Goal: Information Seeking & Learning: Compare options

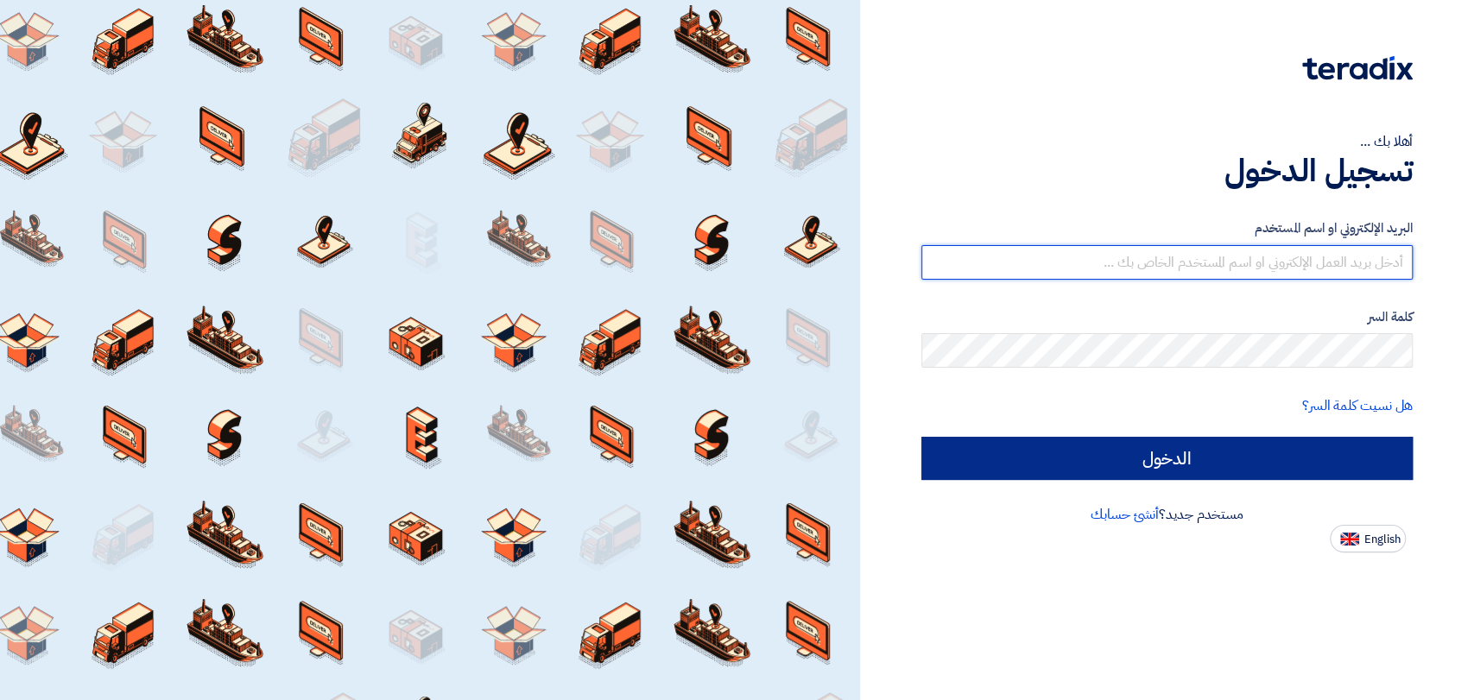
type input "[EMAIL_ADDRESS][DOMAIN_NAME]"
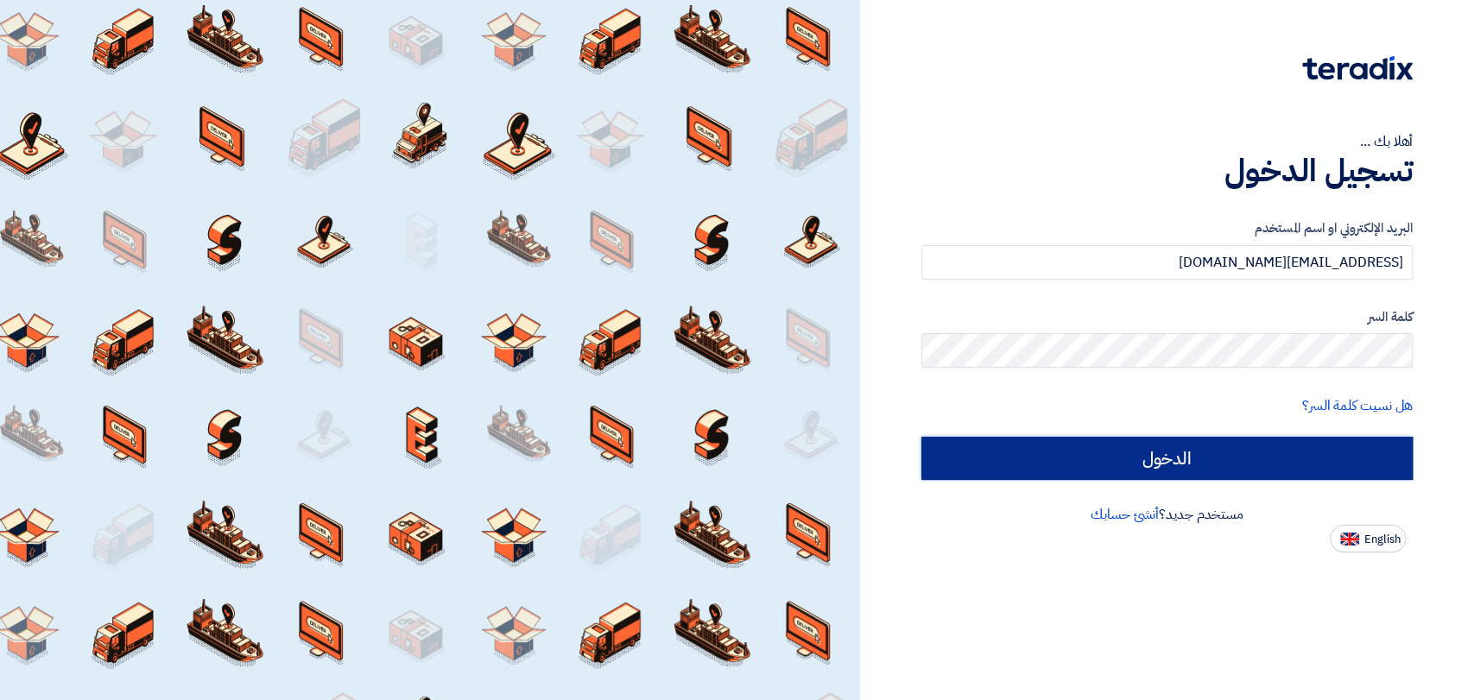
click at [1007, 465] on input "الدخول" at bounding box center [1166, 458] width 491 height 43
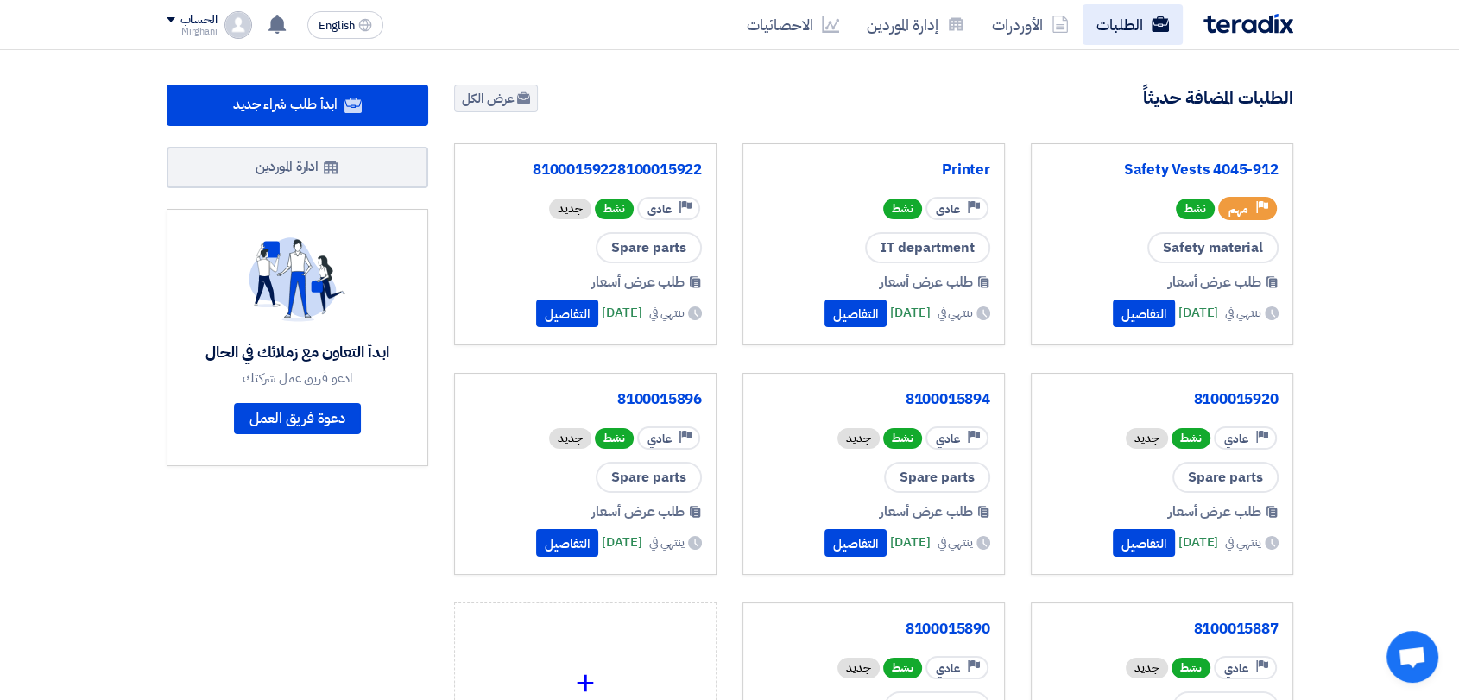
click at [1121, 35] on link "الطلبات" at bounding box center [1133, 24] width 100 height 41
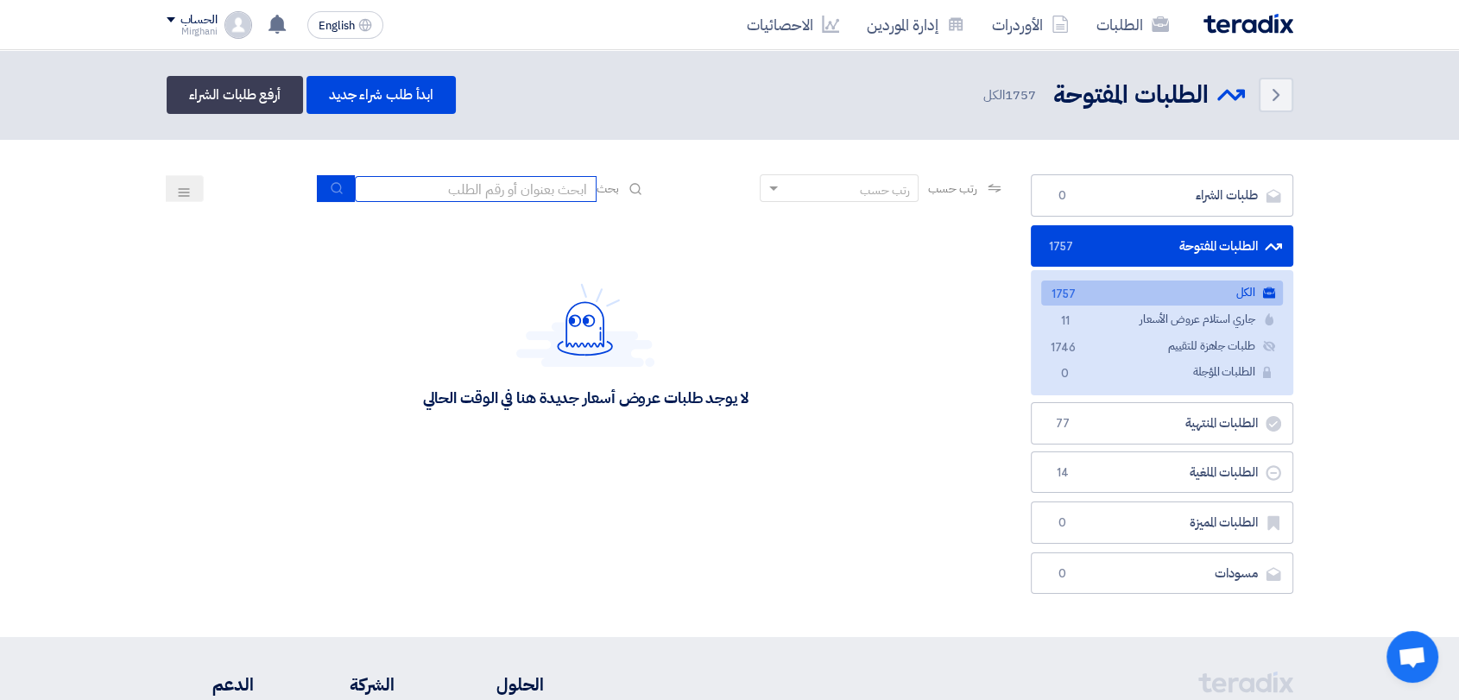
click at [521, 188] on input at bounding box center [476, 189] width 242 height 26
type input "911"
click at [333, 179] on button "submit" at bounding box center [336, 188] width 38 height 27
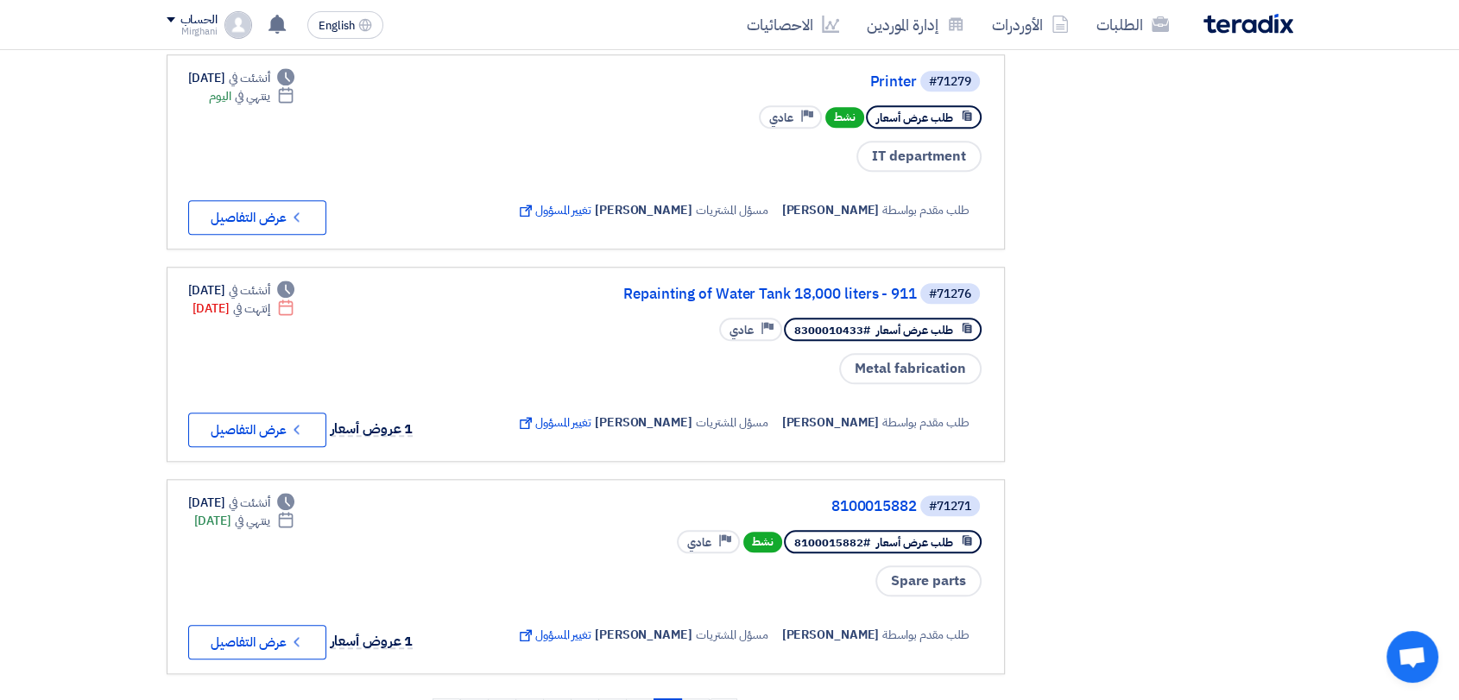
scroll to position [1823, 0]
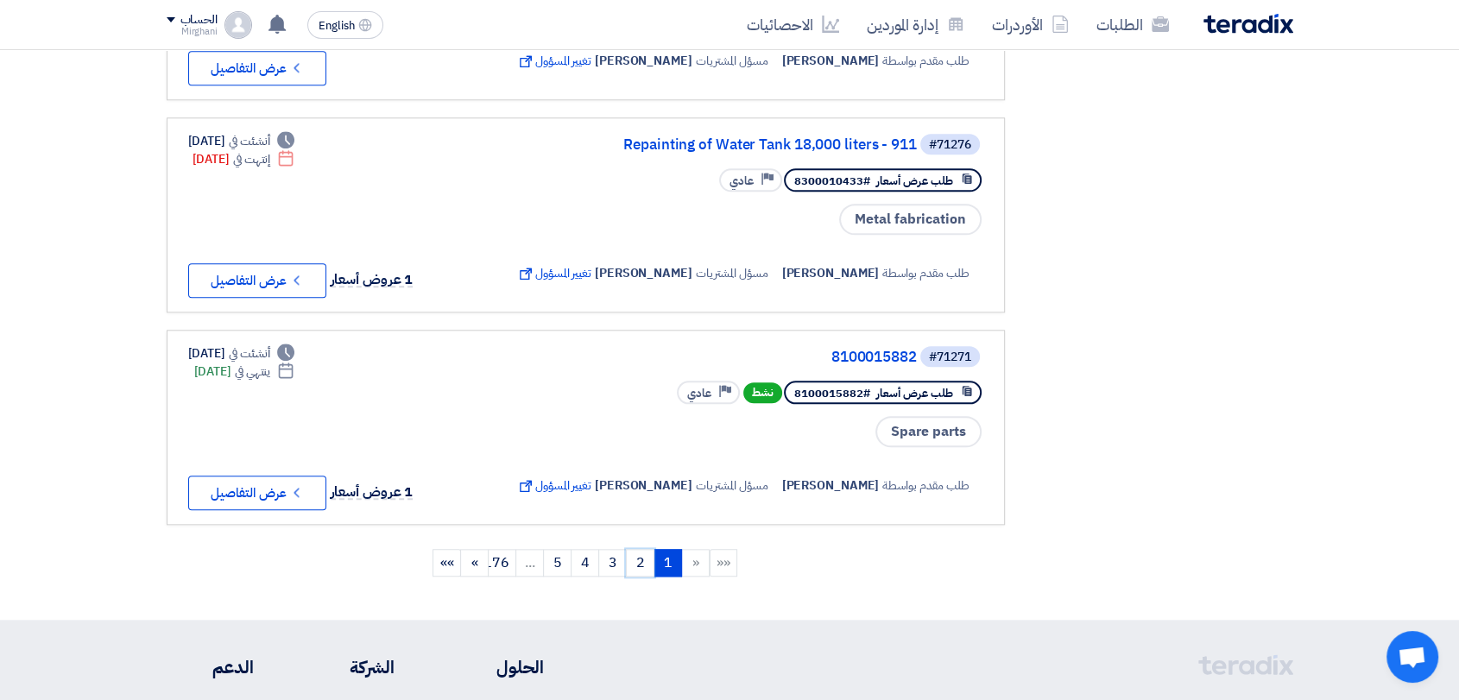
click at [636, 549] on link "2" at bounding box center [640, 563] width 28 height 28
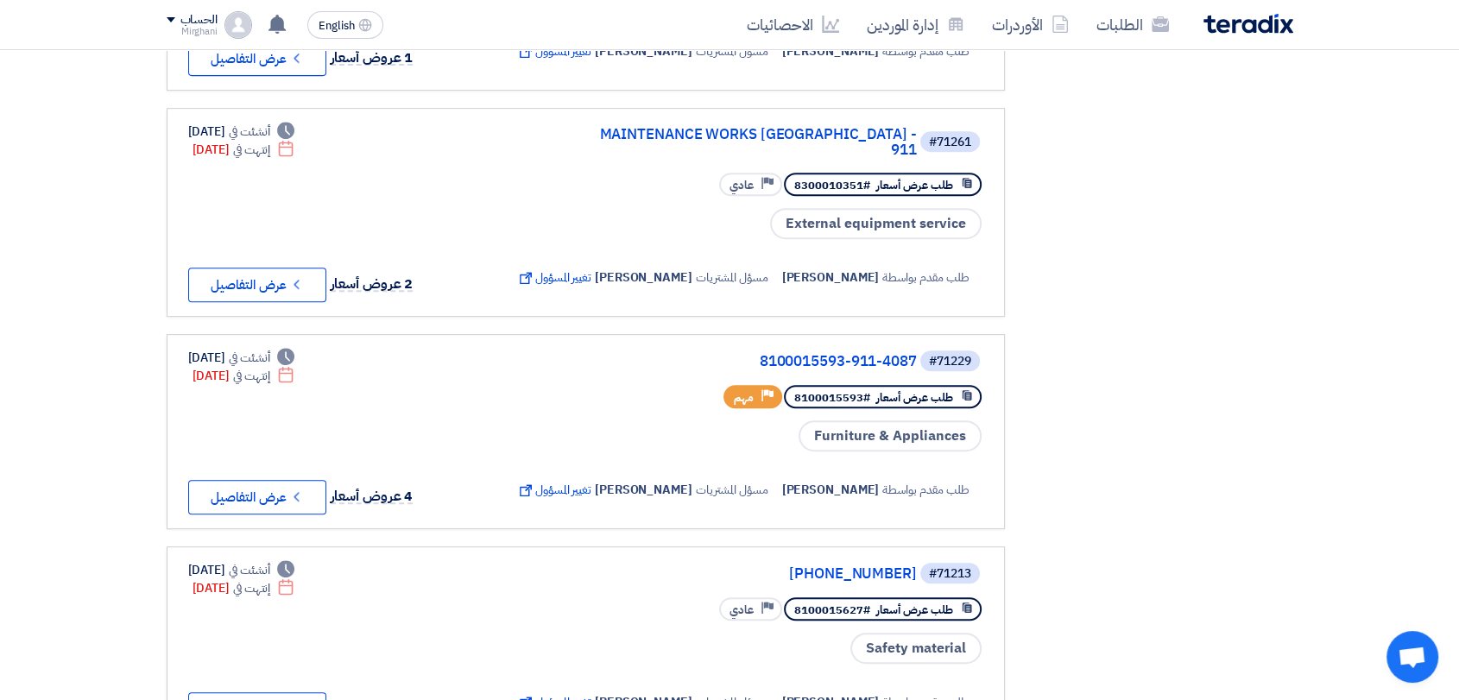
scroll to position [767, 0]
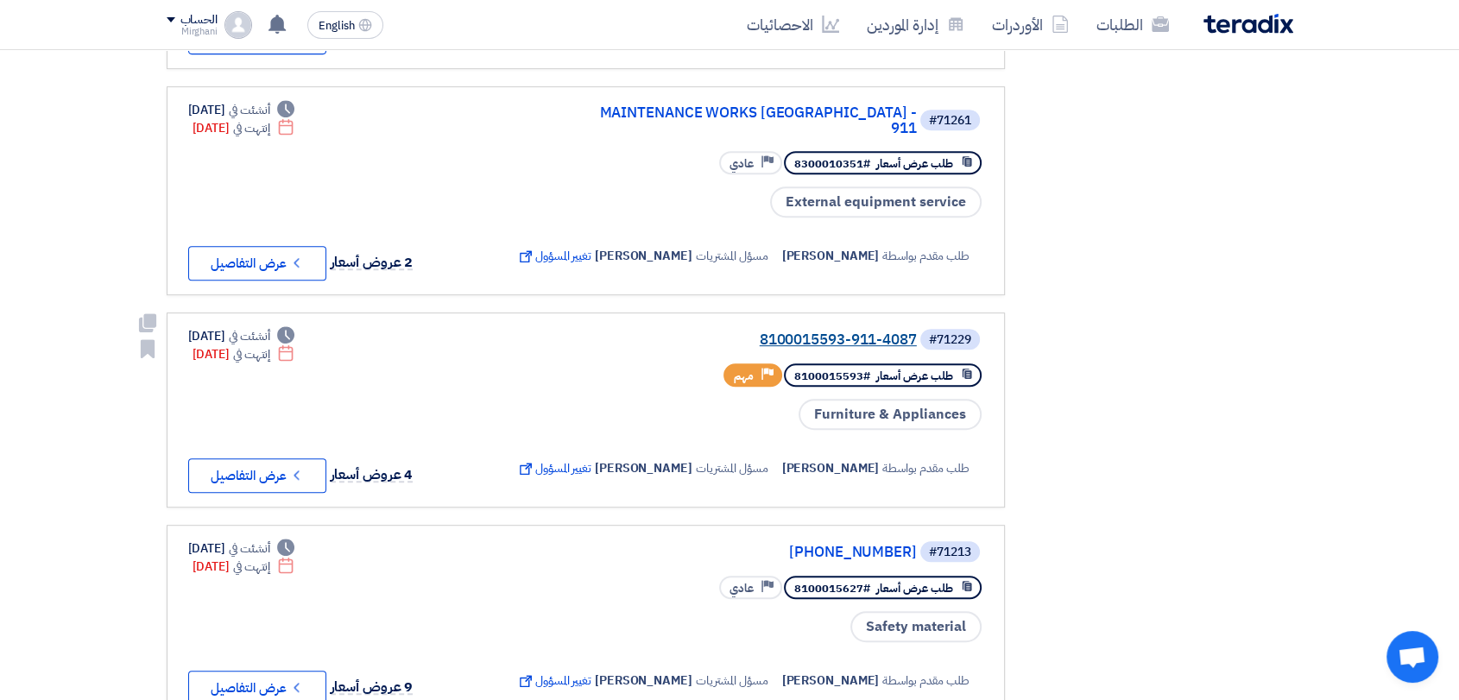
click at [797, 332] on link "8100015593-911-4087" at bounding box center [744, 340] width 345 height 16
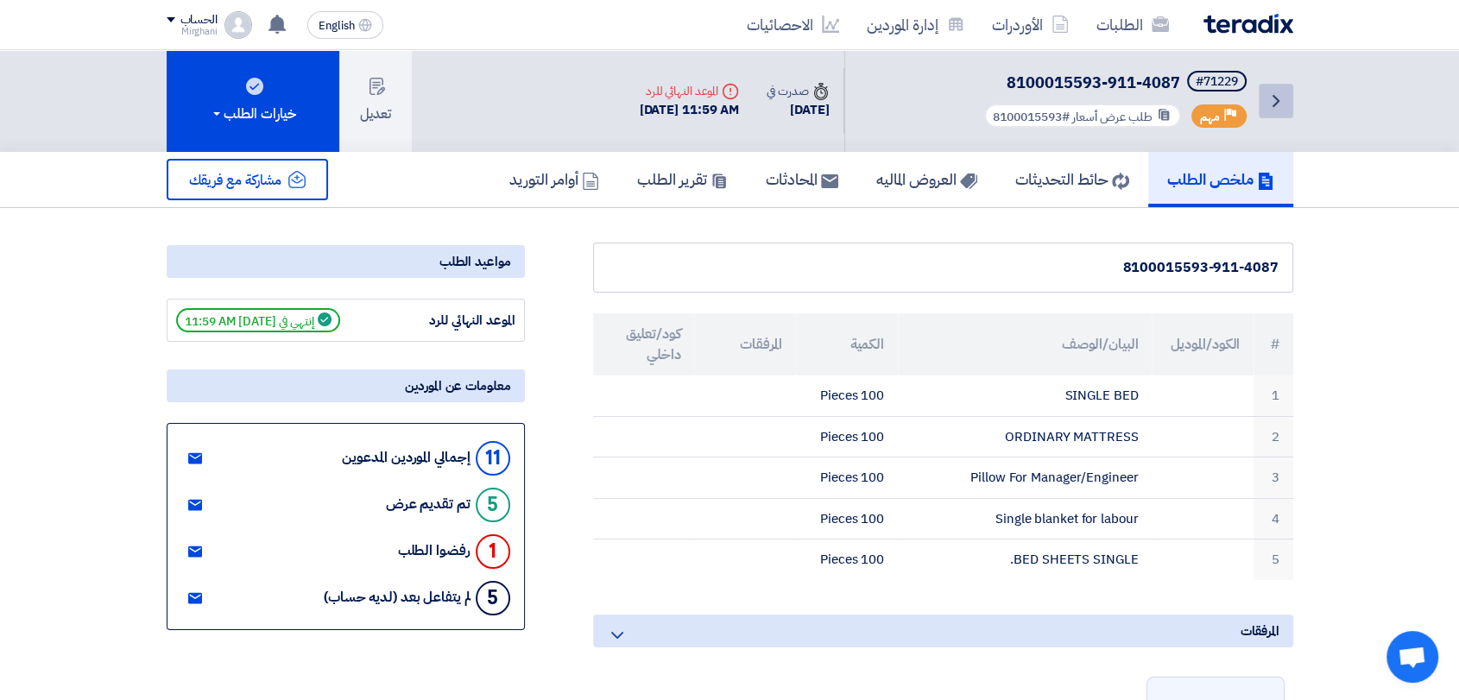
click at [1289, 85] on link "Back" at bounding box center [1276, 101] width 35 height 35
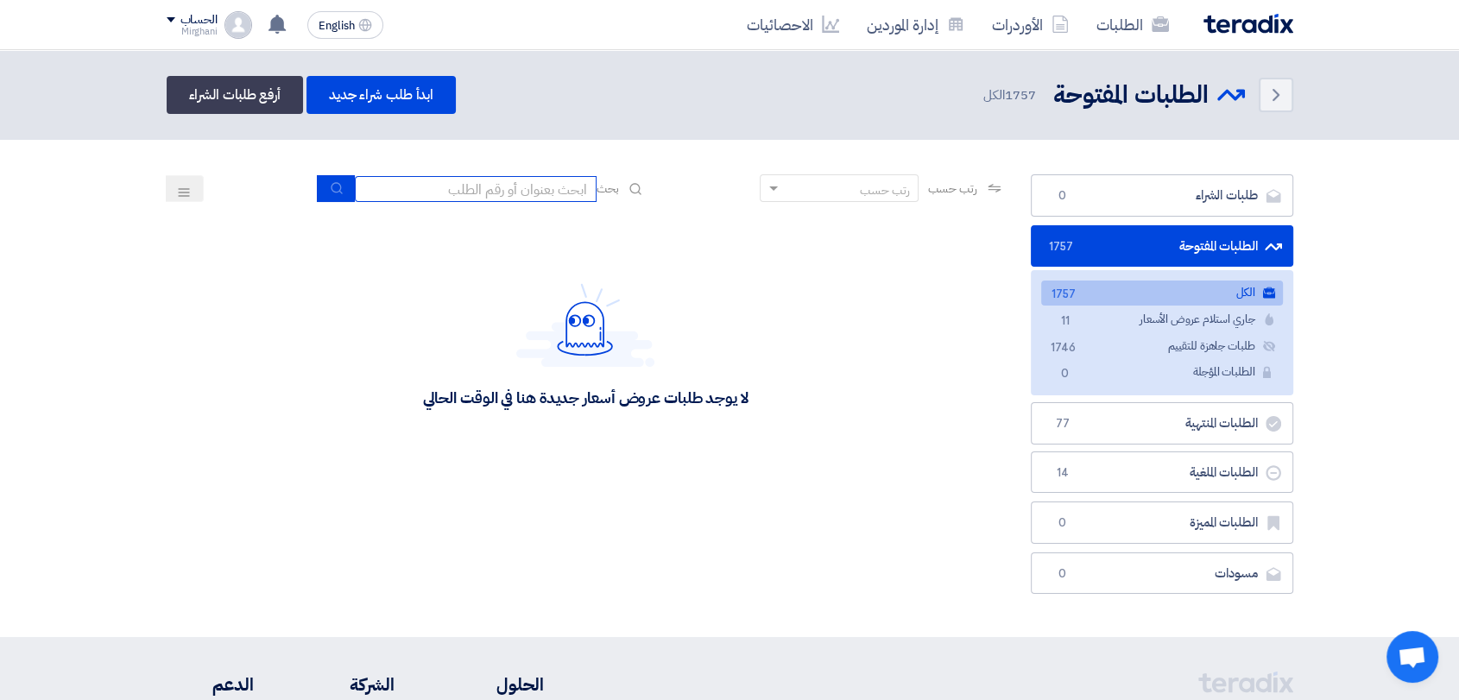
click at [498, 194] on input at bounding box center [476, 189] width 242 height 26
type input "911"
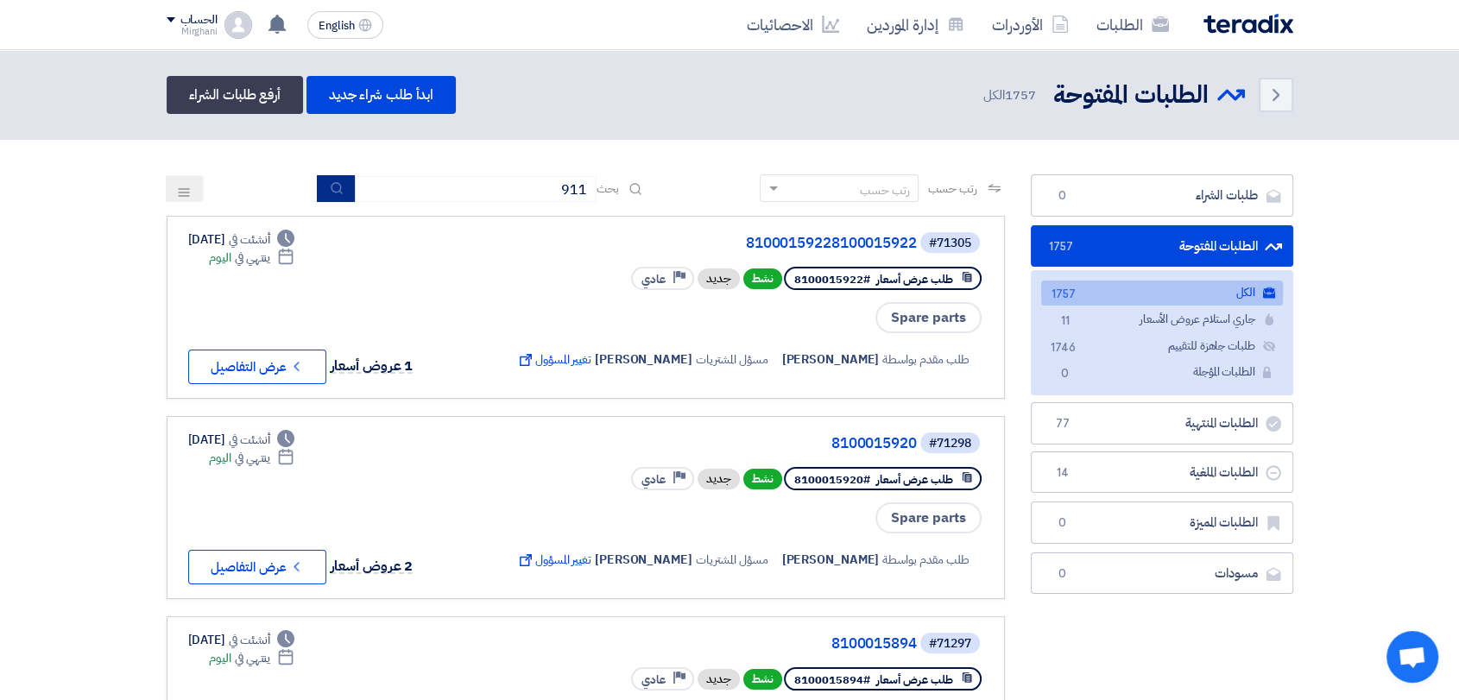
click at [338, 185] on icon "submit" at bounding box center [337, 188] width 14 height 14
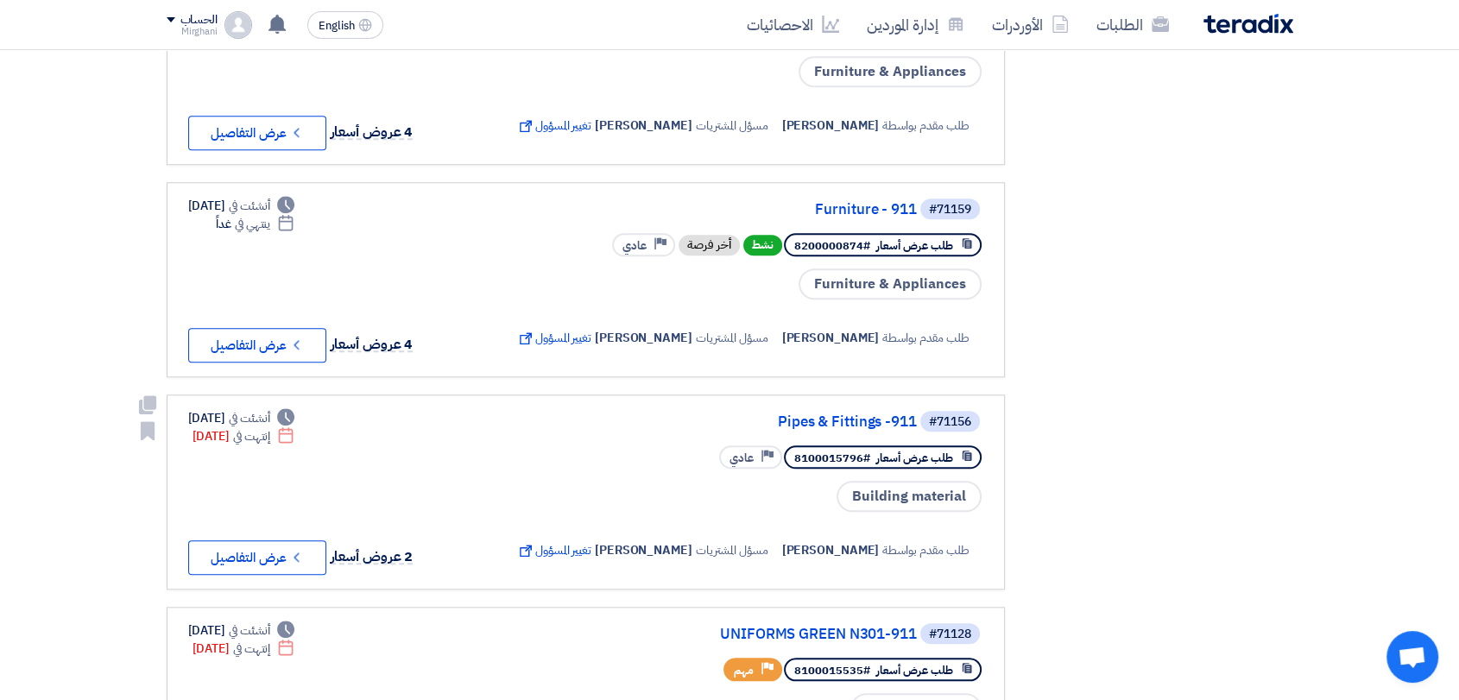
scroll to position [2143, 0]
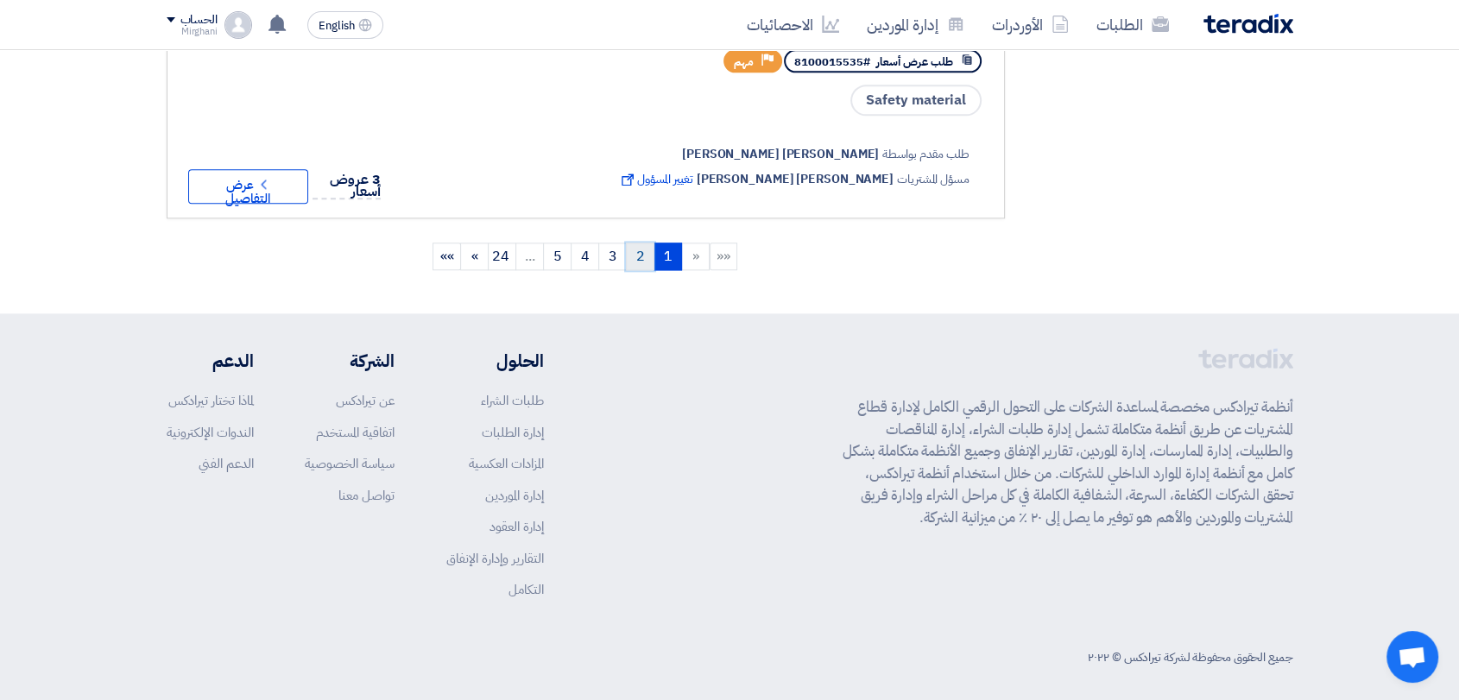
click at [629, 246] on link "2" at bounding box center [640, 257] width 28 height 28
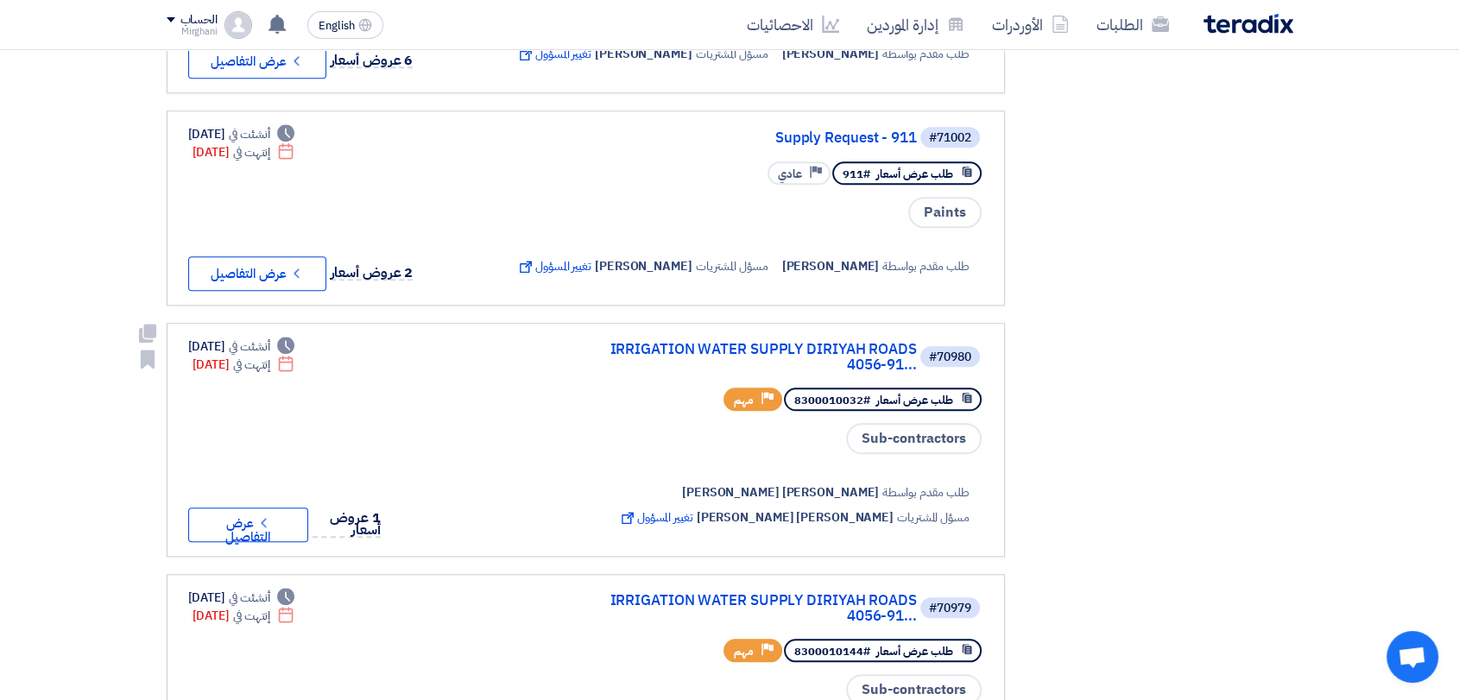
scroll to position [2076, 0]
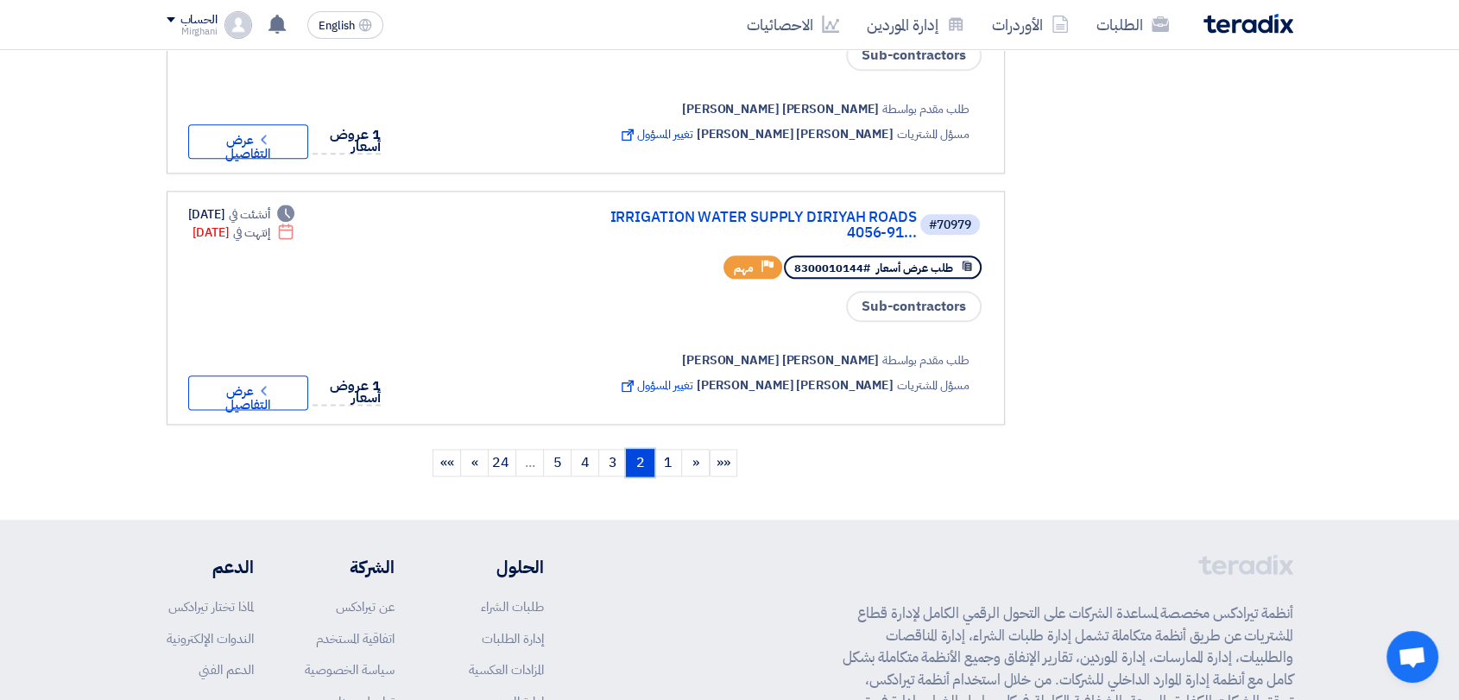
click at [646, 450] on link "2 (current)" at bounding box center [640, 463] width 28 height 28
click at [617, 449] on link "3" at bounding box center [612, 463] width 28 height 28
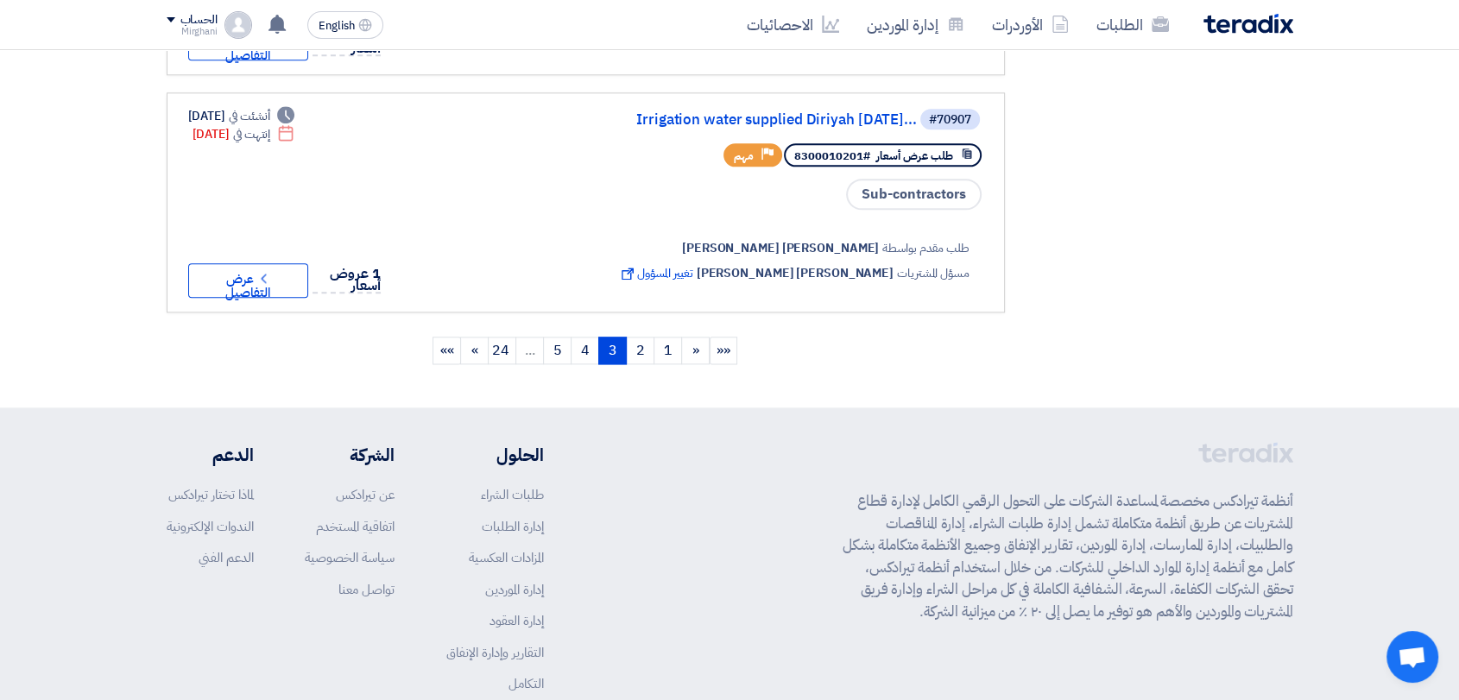
scroll to position [2204, 0]
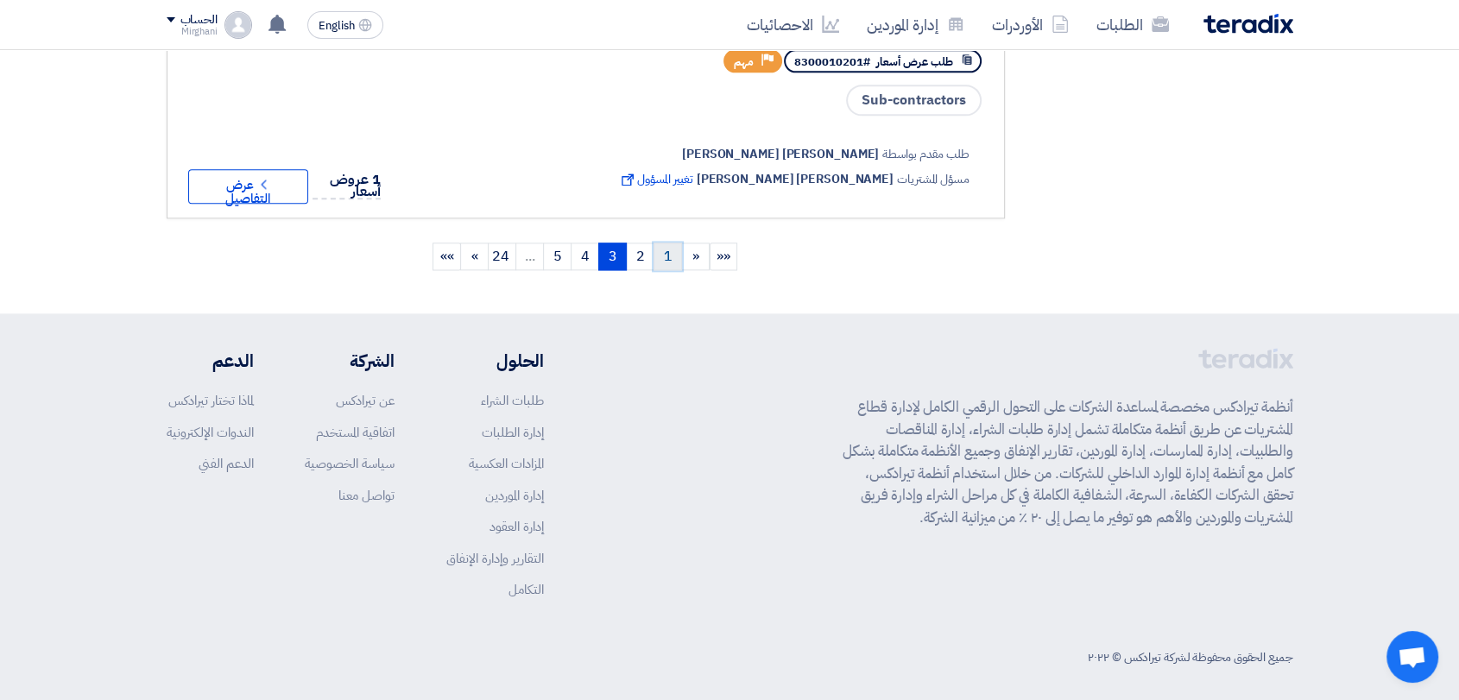
click at [675, 254] on link "1" at bounding box center [668, 257] width 28 height 28
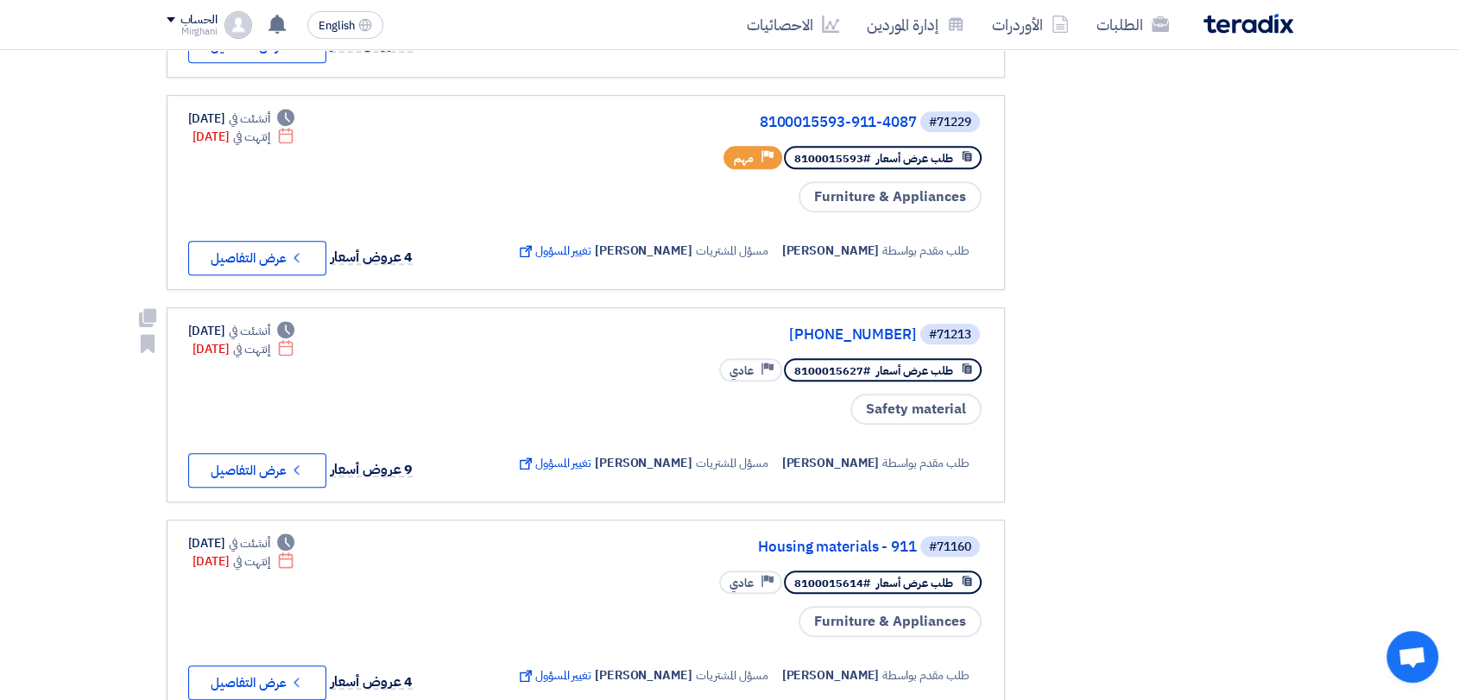
scroll to position [863, 0]
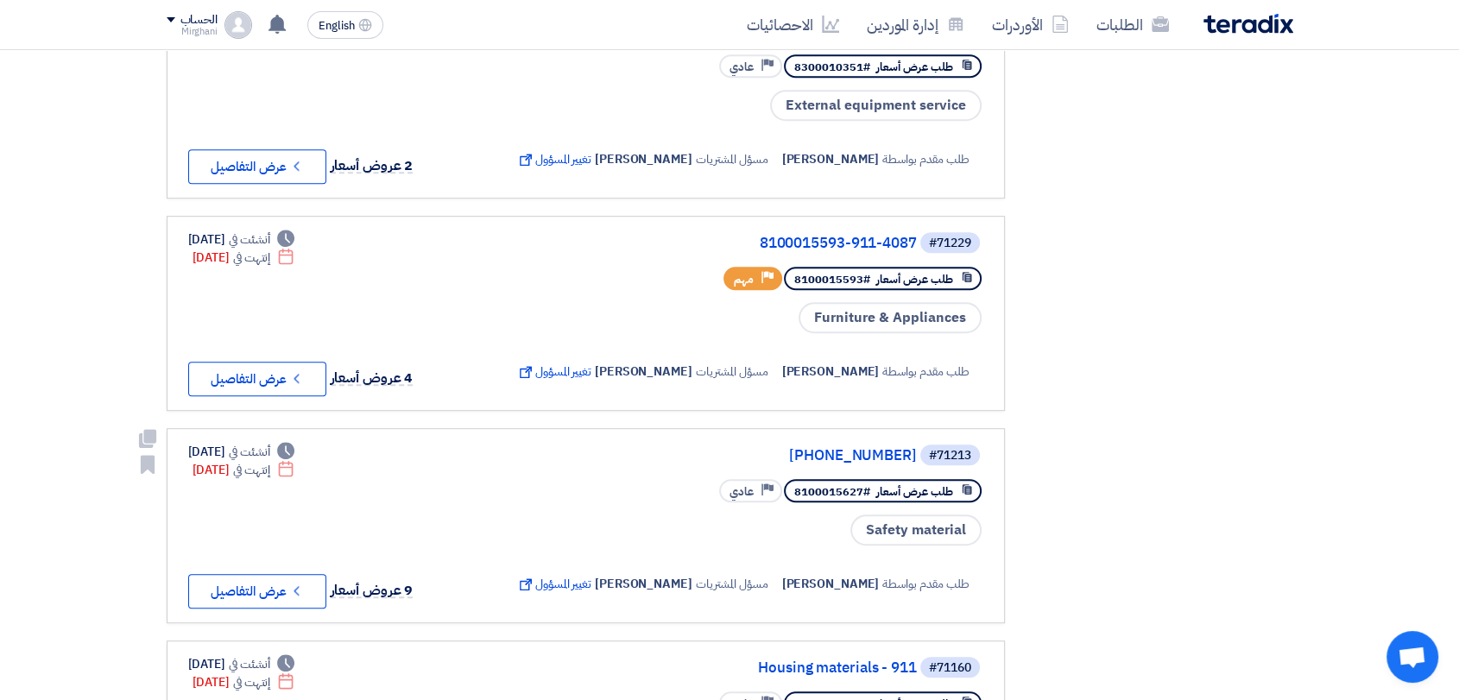
click at [820, 443] on div "#71213 4087-911-8100015627" at bounding box center [748, 455] width 471 height 24
click at [817, 448] on link "4087-911-8100015627" at bounding box center [744, 456] width 345 height 16
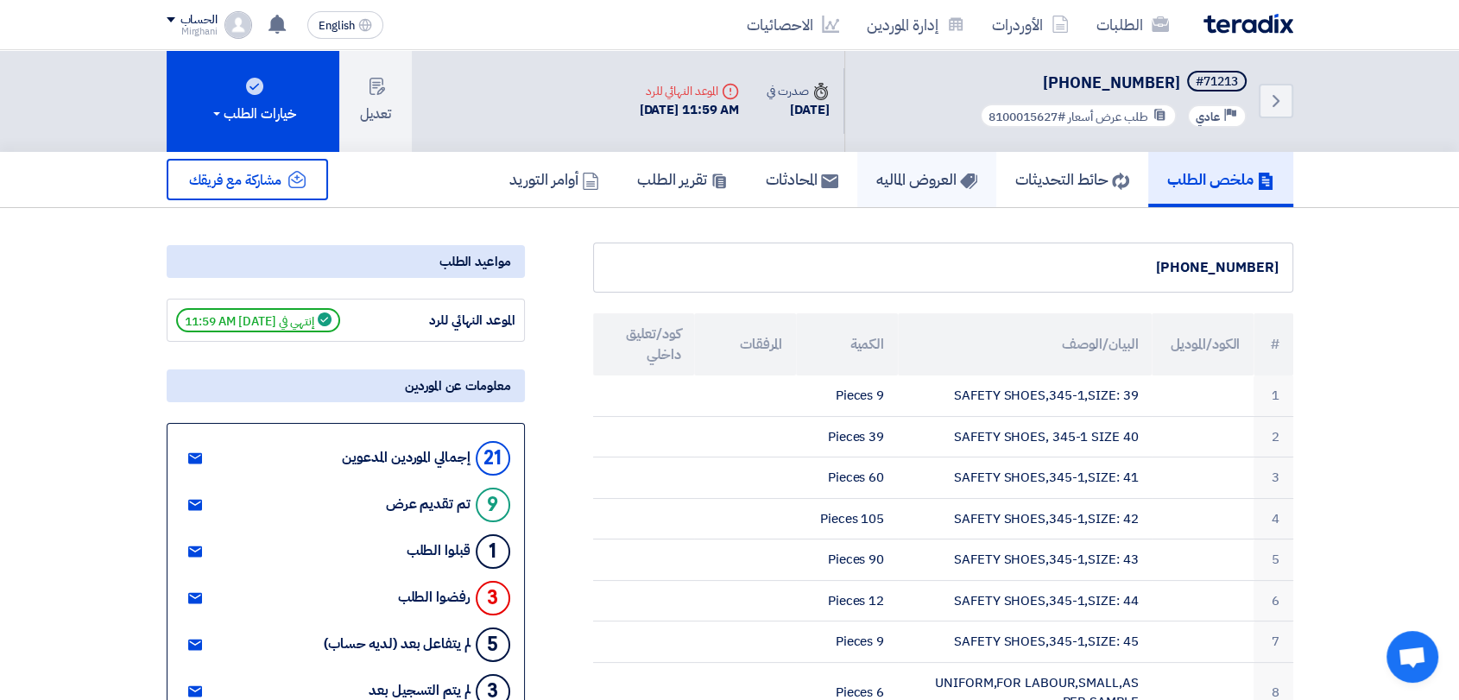
click at [888, 181] on h5 "العروض الماليه" at bounding box center [926, 179] width 101 height 20
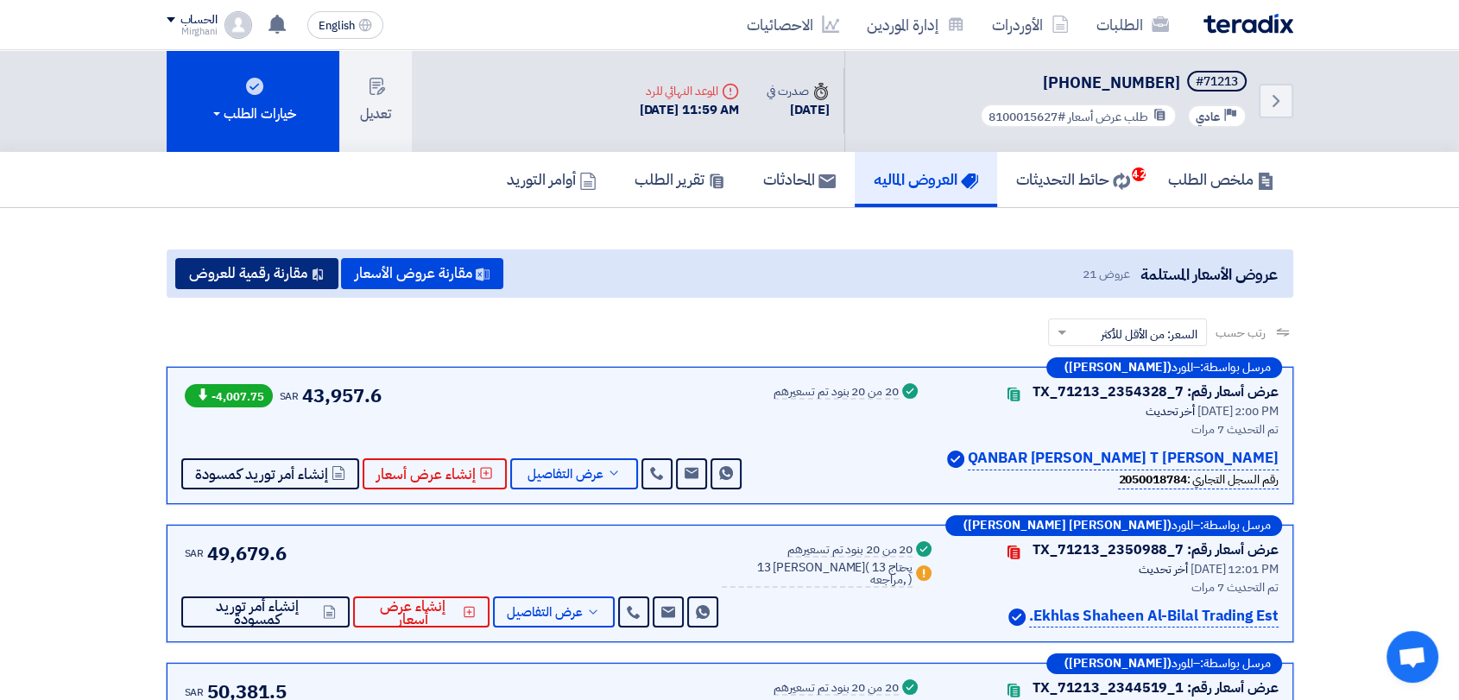
click at [270, 283] on button "مقارنة رقمية للعروض" at bounding box center [256, 273] width 163 height 31
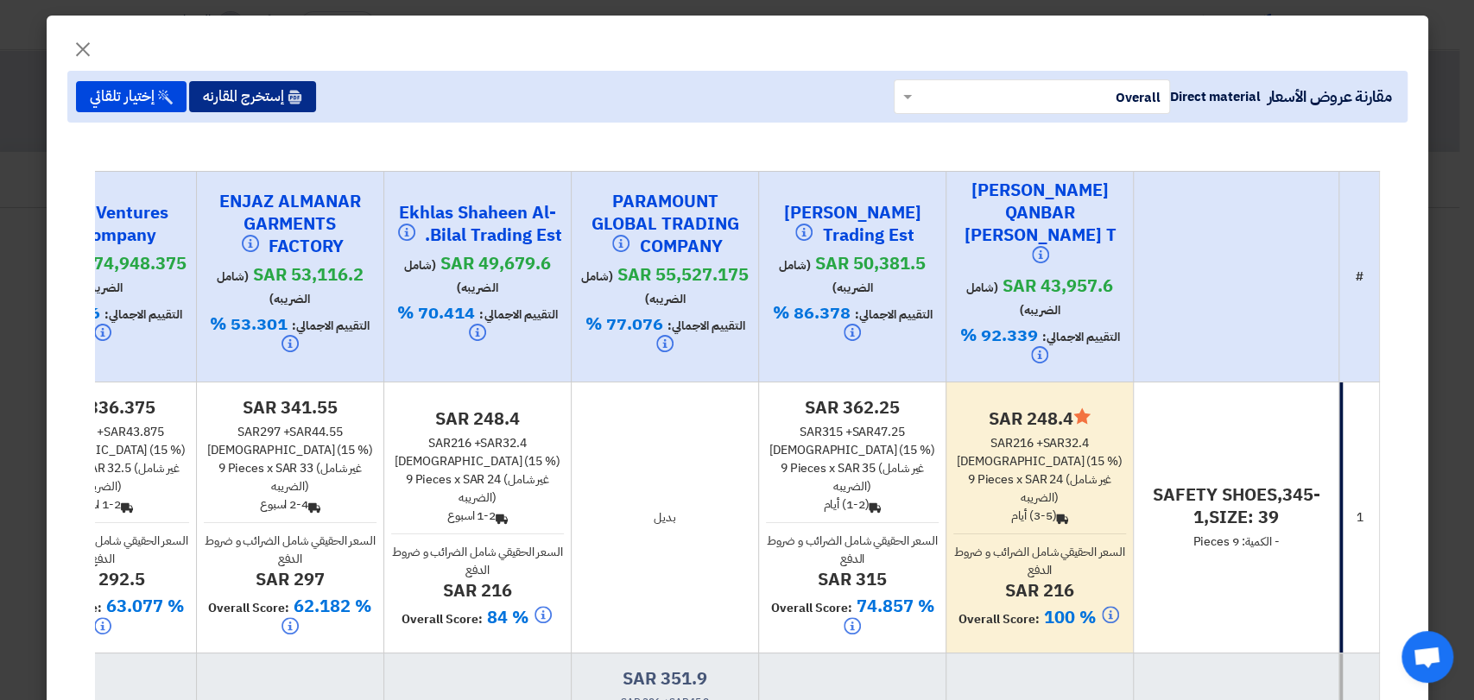
click at [312, 105] on button "إستخرج المقارنه" at bounding box center [252, 96] width 127 height 31
click at [294, 88] on button "إستخرج المقارنه" at bounding box center [252, 96] width 127 height 31
click at [387, 98] on div "مقارنة عروض الأسعار Direct material × Overall × إستخرج المقارنه إختيار تلقائي" at bounding box center [737, 97] width 1340 height 52
click at [262, 104] on button "إستخرج المقارنه" at bounding box center [252, 96] width 127 height 31
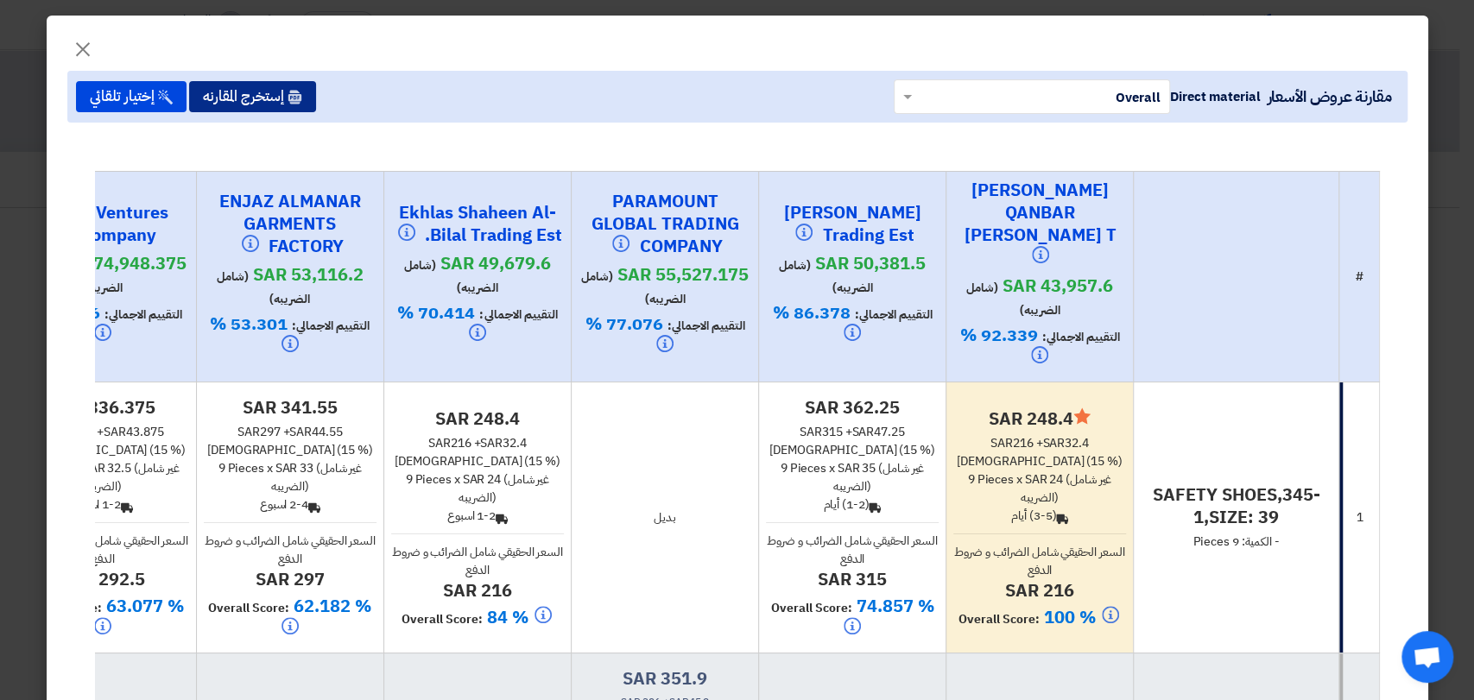
click at [283, 95] on button "إستخرج المقارنه" at bounding box center [252, 96] width 127 height 31
drag, startPoint x: 283, startPoint y: 97, endPoint x: 391, endPoint y: 117, distance: 109.9
click at [281, 97] on button "إستخرج المقارنه" at bounding box center [252, 96] width 127 height 31
drag, startPoint x: 462, startPoint y: 74, endPoint x: 258, endPoint y: 85, distance: 204.0
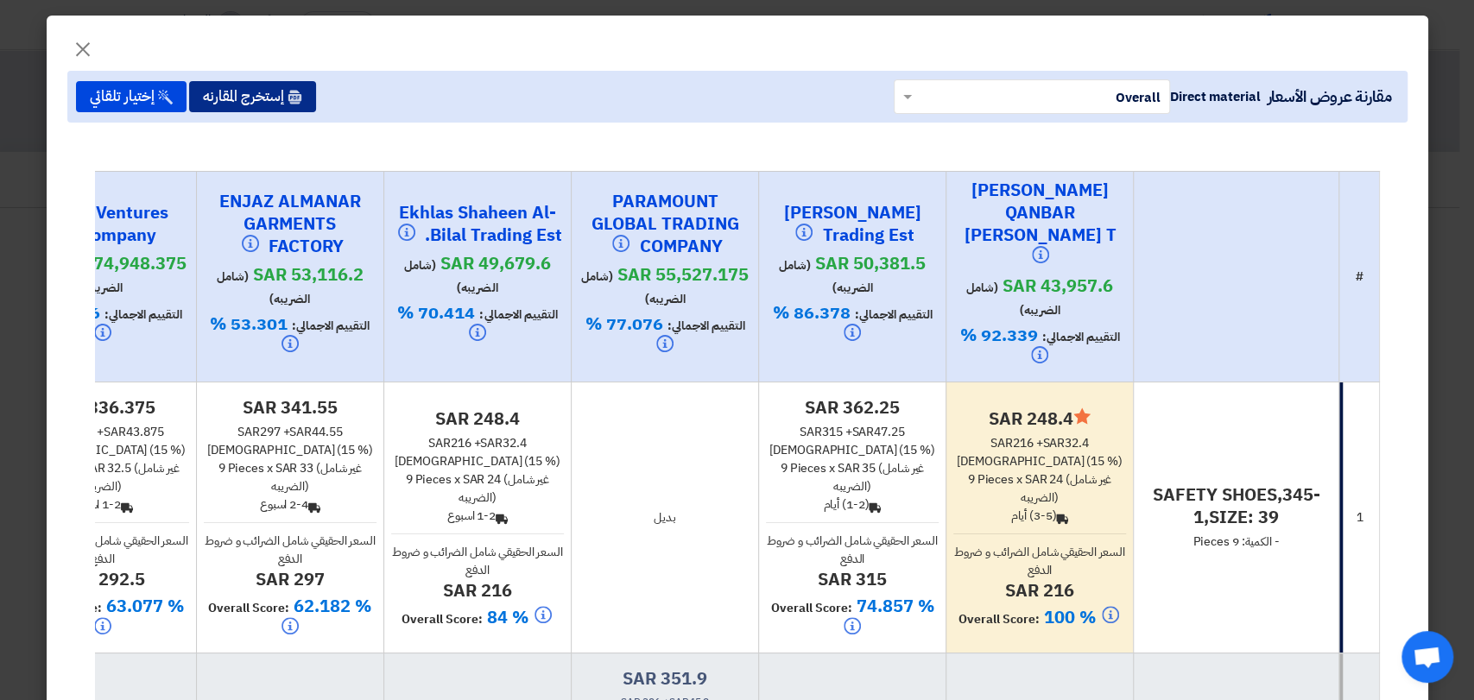
click at [460, 73] on div "مقارنة عروض الأسعار Direct material × Overall × إستخرج المقارنه إختيار تلقائي" at bounding box center [737, 97] width 1340 height 52
click at [456, 73] on div "مقارنة عروض الأسعار Direct material × Overall × إستخرج المقارنه إختيار تلقائي" at bounding box center [737, 97] width 1340 height 52
click at [265, 92] on button "إستخرج المقارنه" at bounding box center [252, 96] width 127 height 31
click at [264, 91] on button "إستخرج المقارنه" at bounding box center [252, 96] width 127 height 31
click at [263, 92] on button "إستخرج المقارنه" at bounding box center [252, 96] width 127 height 31
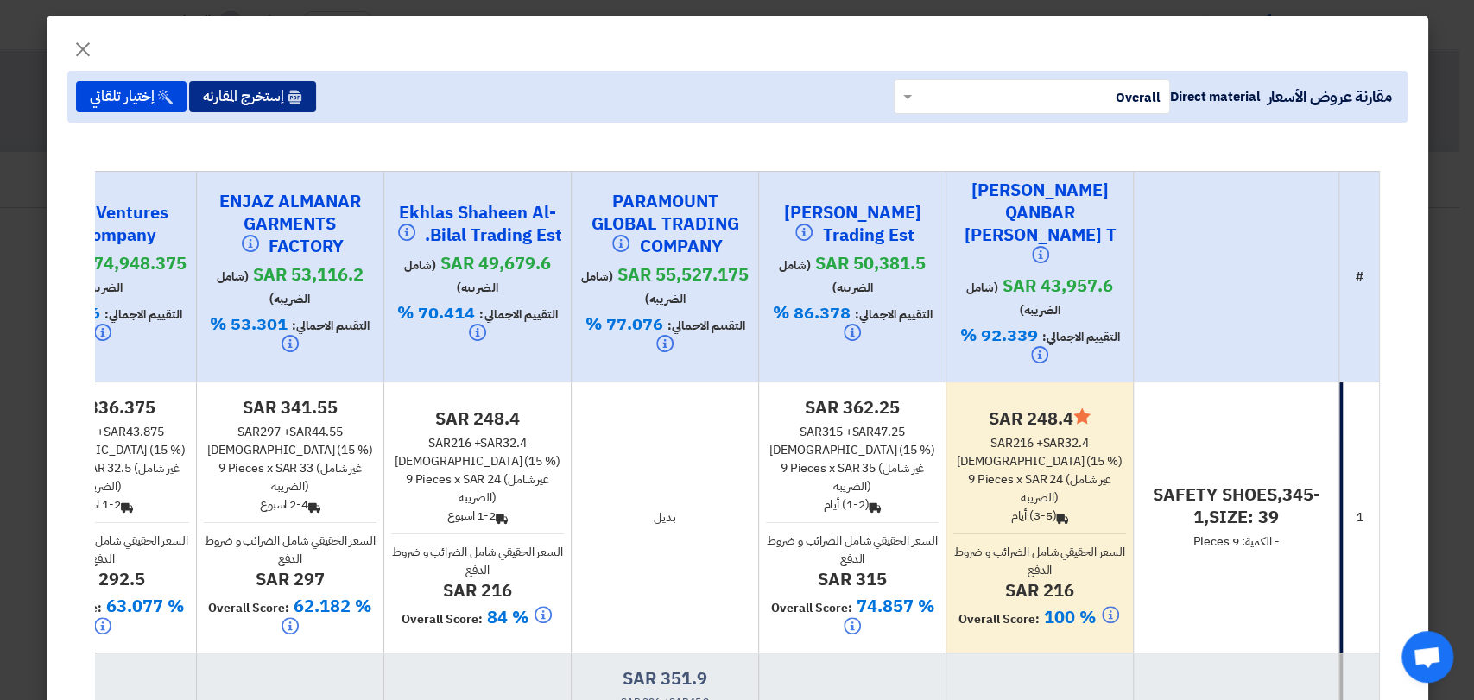
click at [263, 92] on button "إستخرج المقارنه" at bounding box center [252, 96] width 127 height 31
click at [61, 47] on div "×" at bounding box center [738, 36] width 1382 height 40
click at [82, 53] on span "×" at bounding box center [83, 48] width 21 height 52
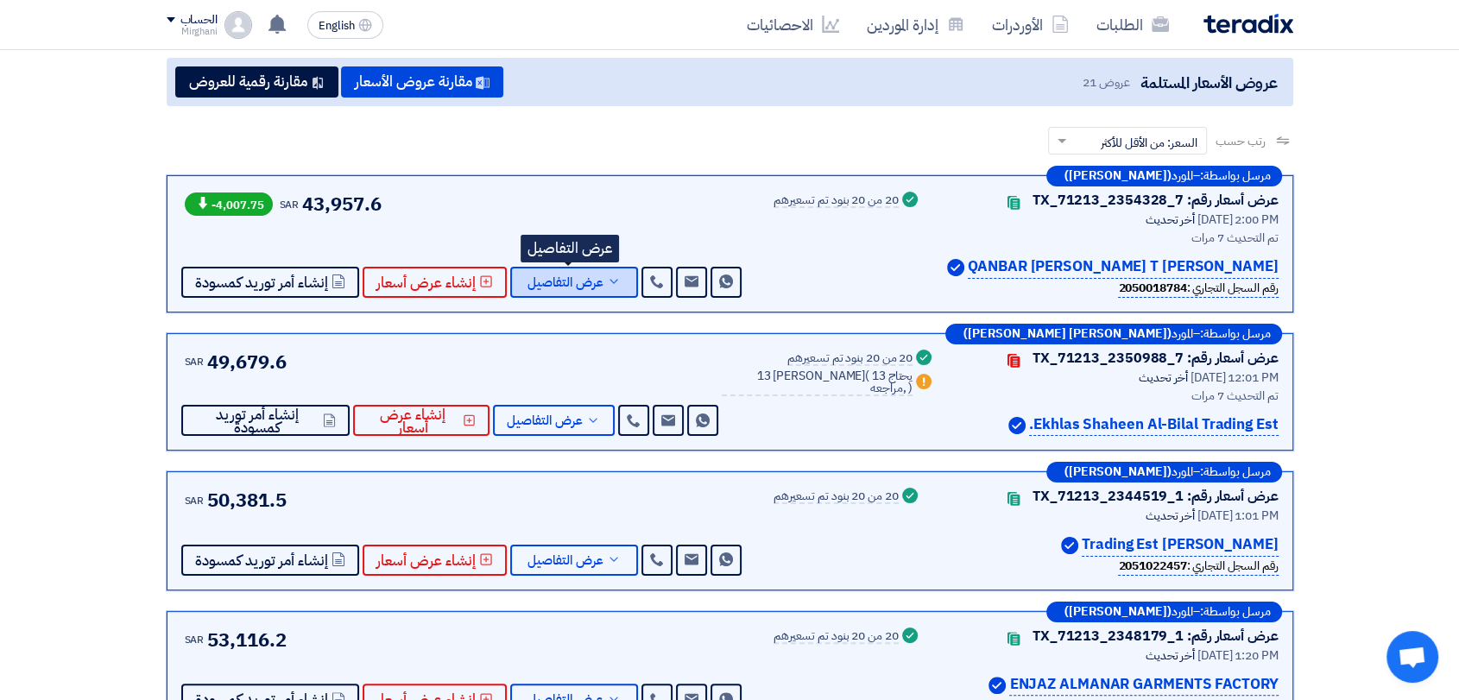
click at [550, 295] on button "عرض التفاصيل" at bounding box center [574, 282] width 128 height 31
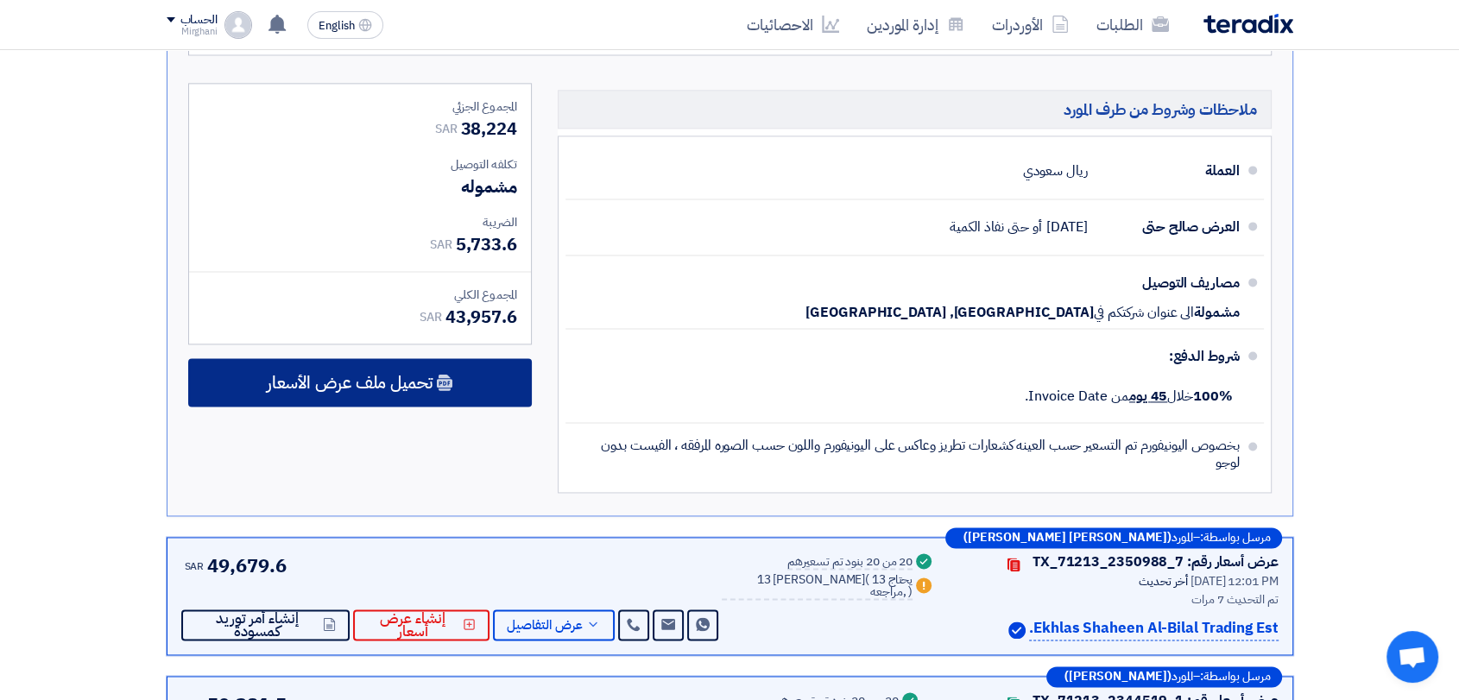
click at [504, 380] on div "تحميل ملف عرض الأسعار" at bounding box center [360, 382] width 344 height 48
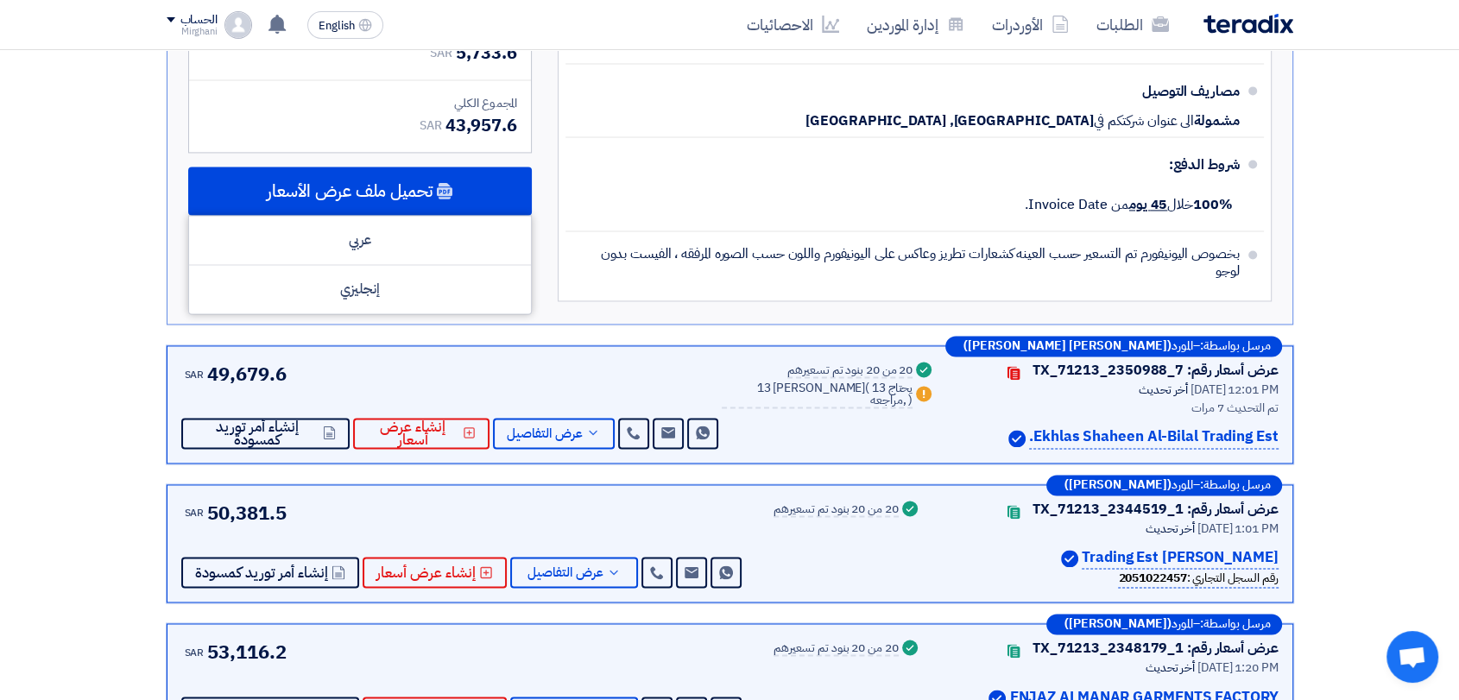
scroll to position [2590, 0]
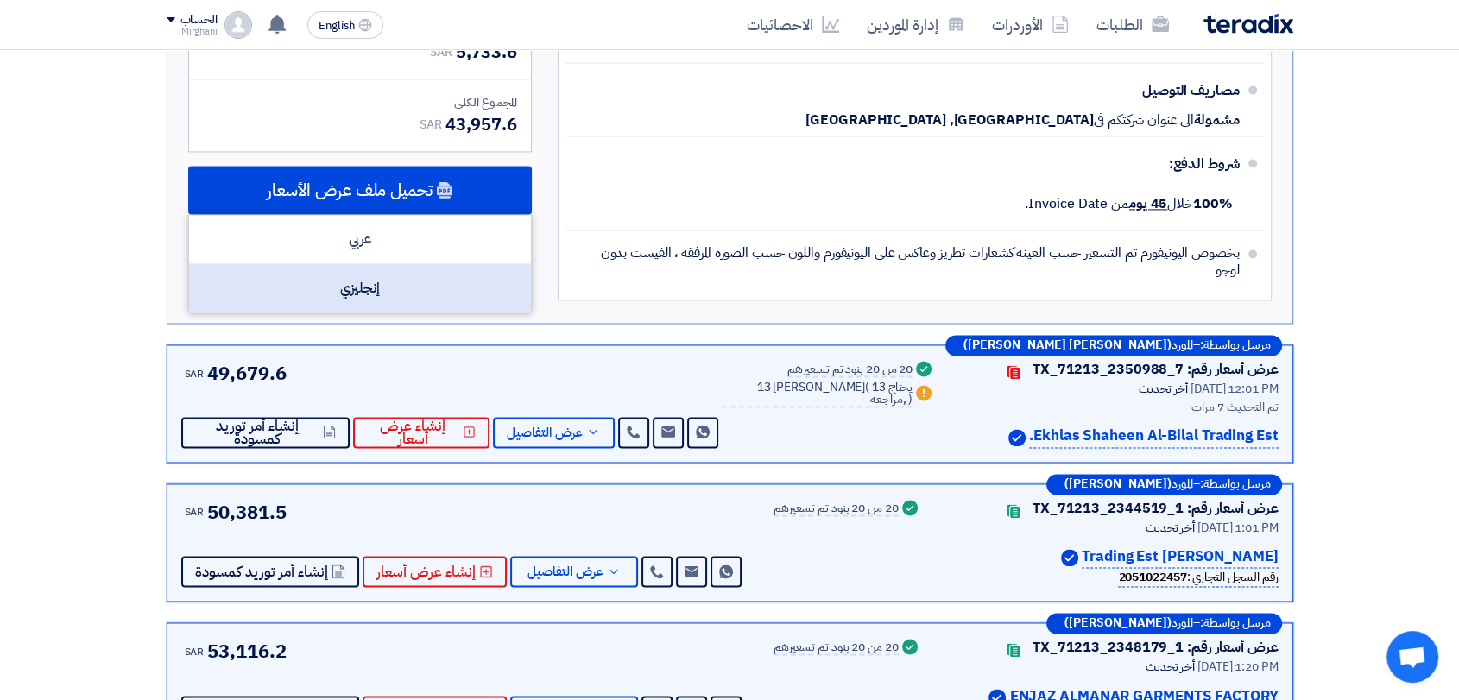
click at [456, 303] on div "إنجليزي" at bounding box center [360, 288] width 342 height 48
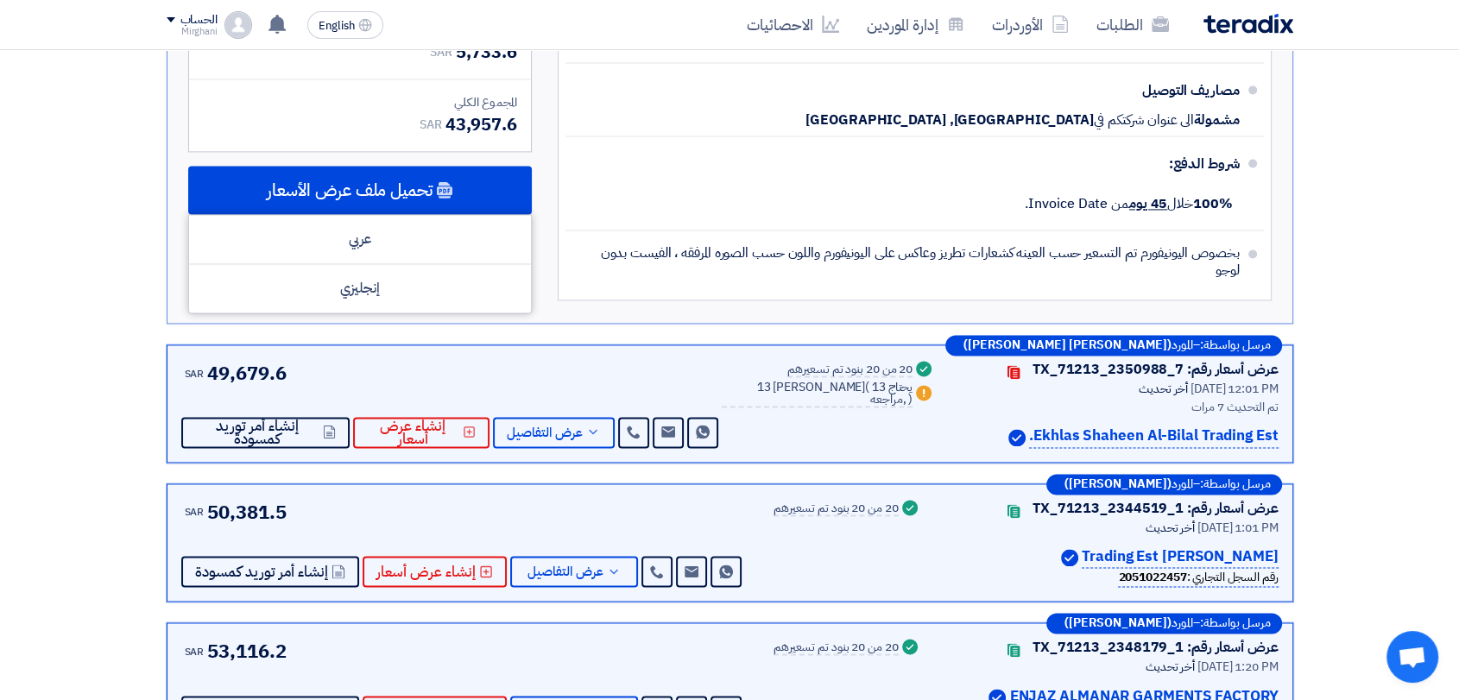
click at [575, 330] on div "مرسل بواسطة: – المورد (Mohamed Soliman) عرض أسعار رقم: TX_71213_2354328_7 Conta…" at bounding box center [730, 166] width 1153 height 4778
click at [580, 429] on span "عرض التفاصيل" at bounding box center [545, 433] width 76 height 13
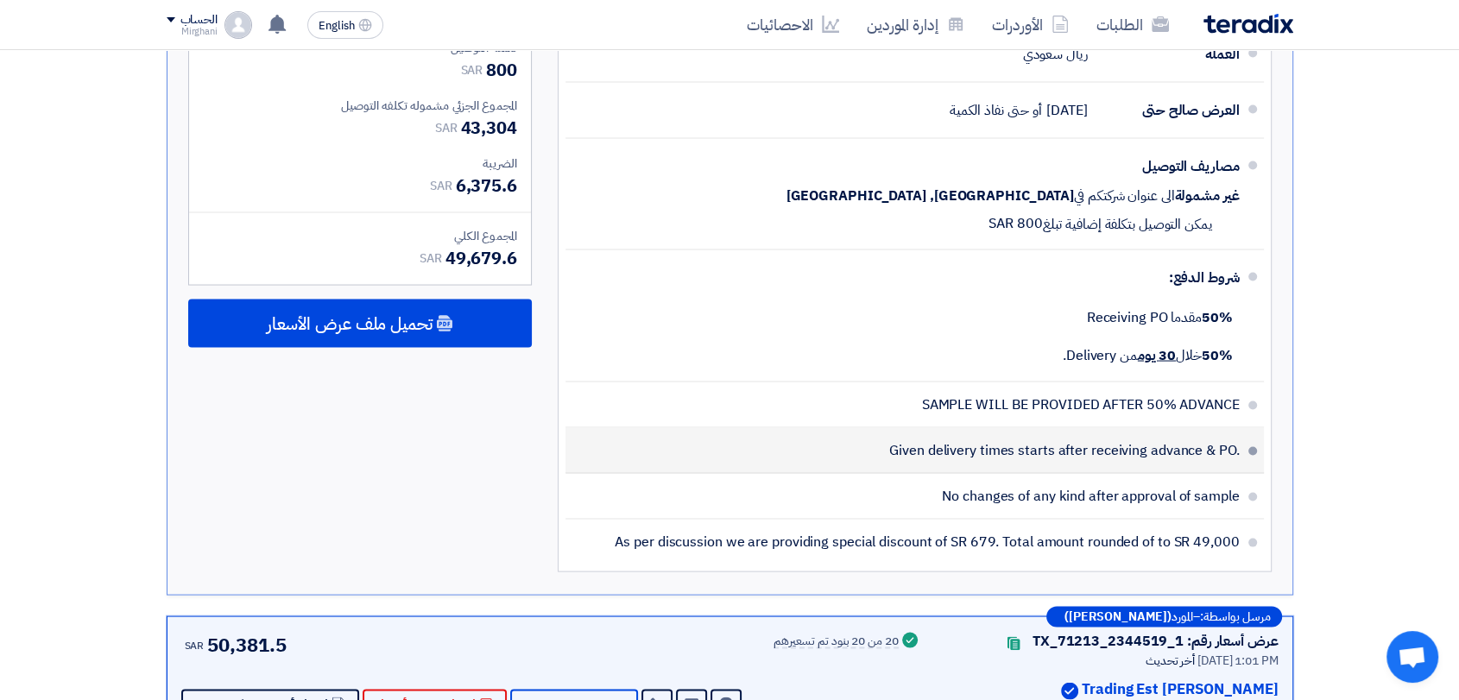
scroll to position [3454, 0]
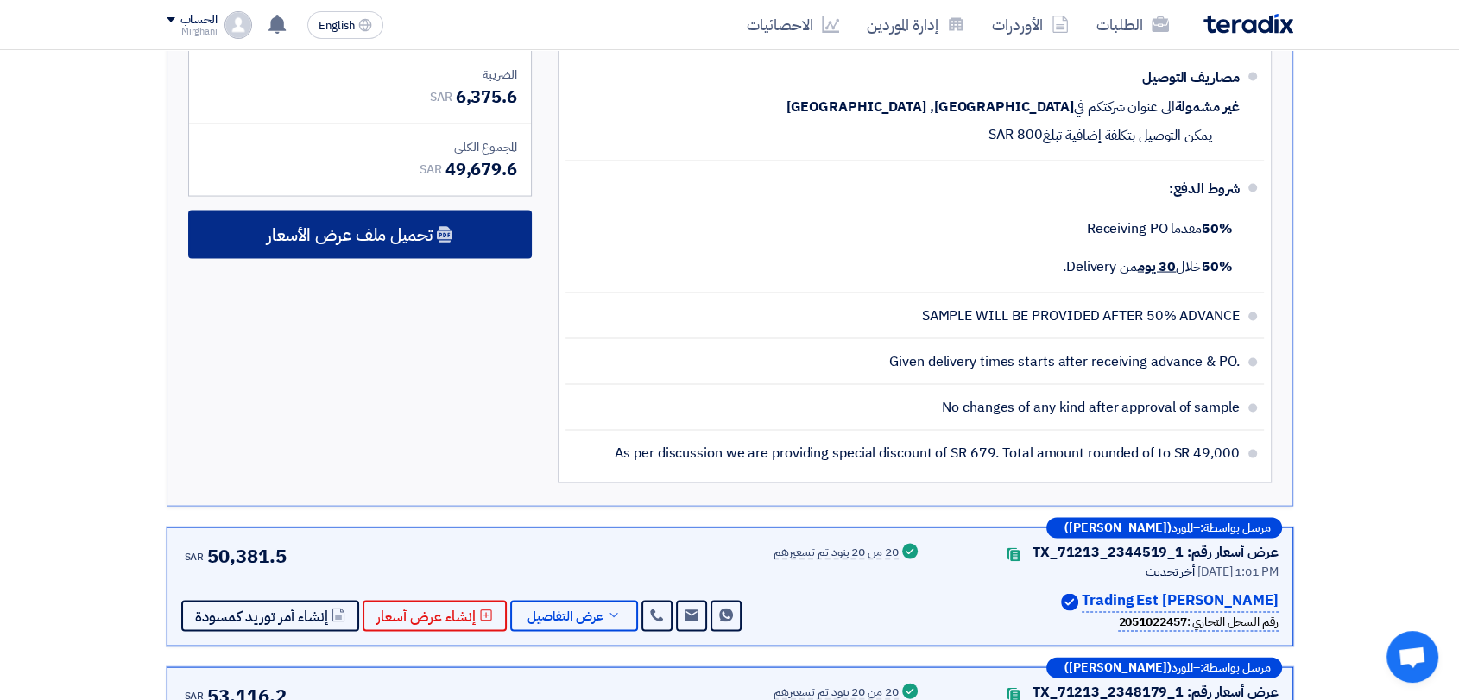
click at [457, 248] on div "تحميل ملف عرض الأسعار" at bounding box center [360, 235] width 344 height 48
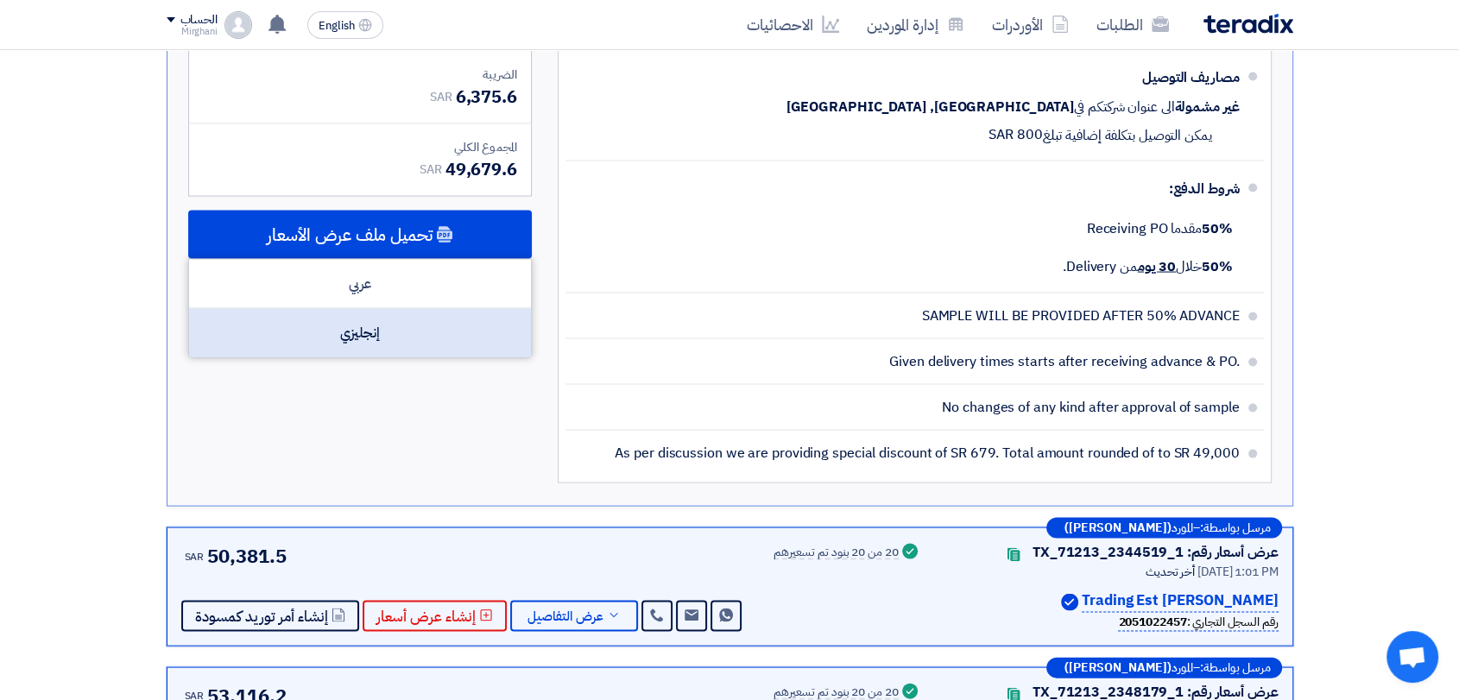
click at [448, 316] on div "إنجليزي" at bounding box center [360, 333] width 342 height 48
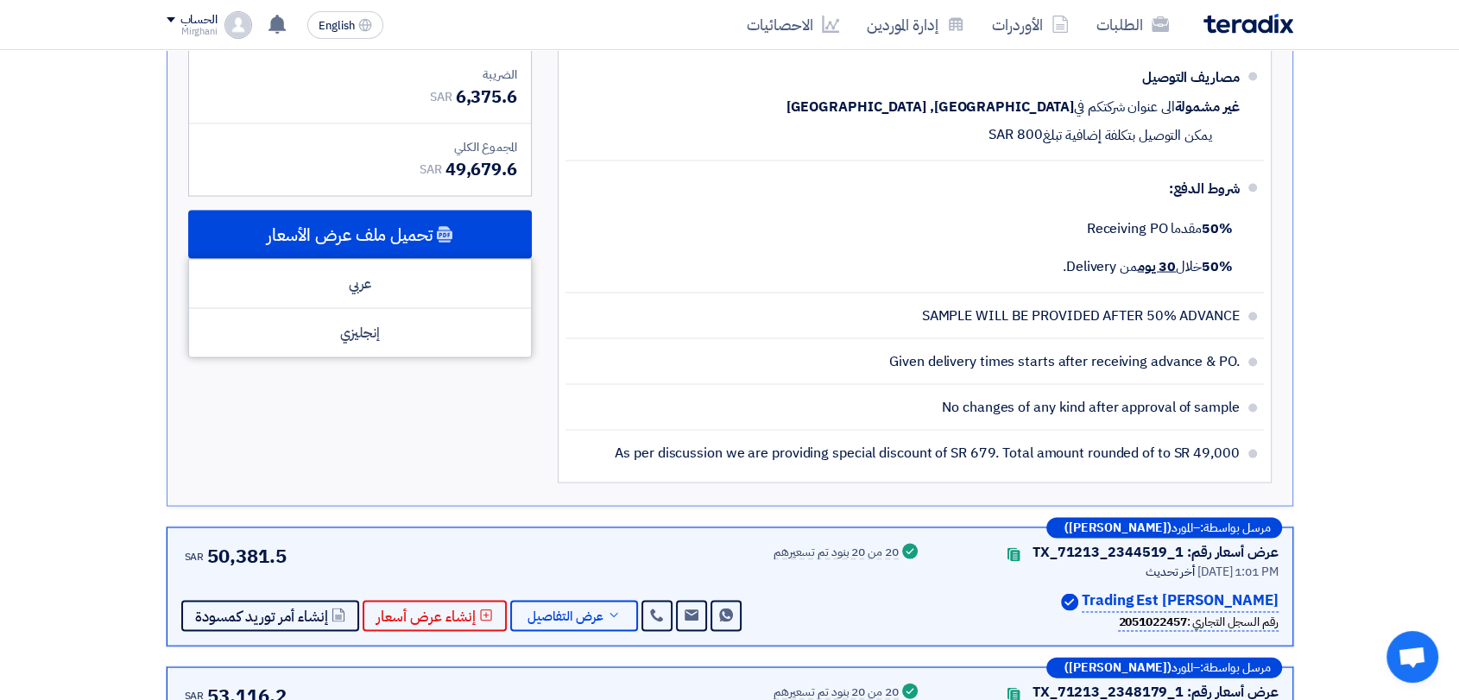
click at [510, 482] on div "المجموع الجزئي SAR 42,504 تكلفه التوصيل SAR 800 المجموع الجزئي مشموله تكلفه الت…" at bounding box center [360, 184] width 370 height 615
click at [554, 610] on span "عرض التفاصيل" at bounding box center [566, 616] width 76 height 13
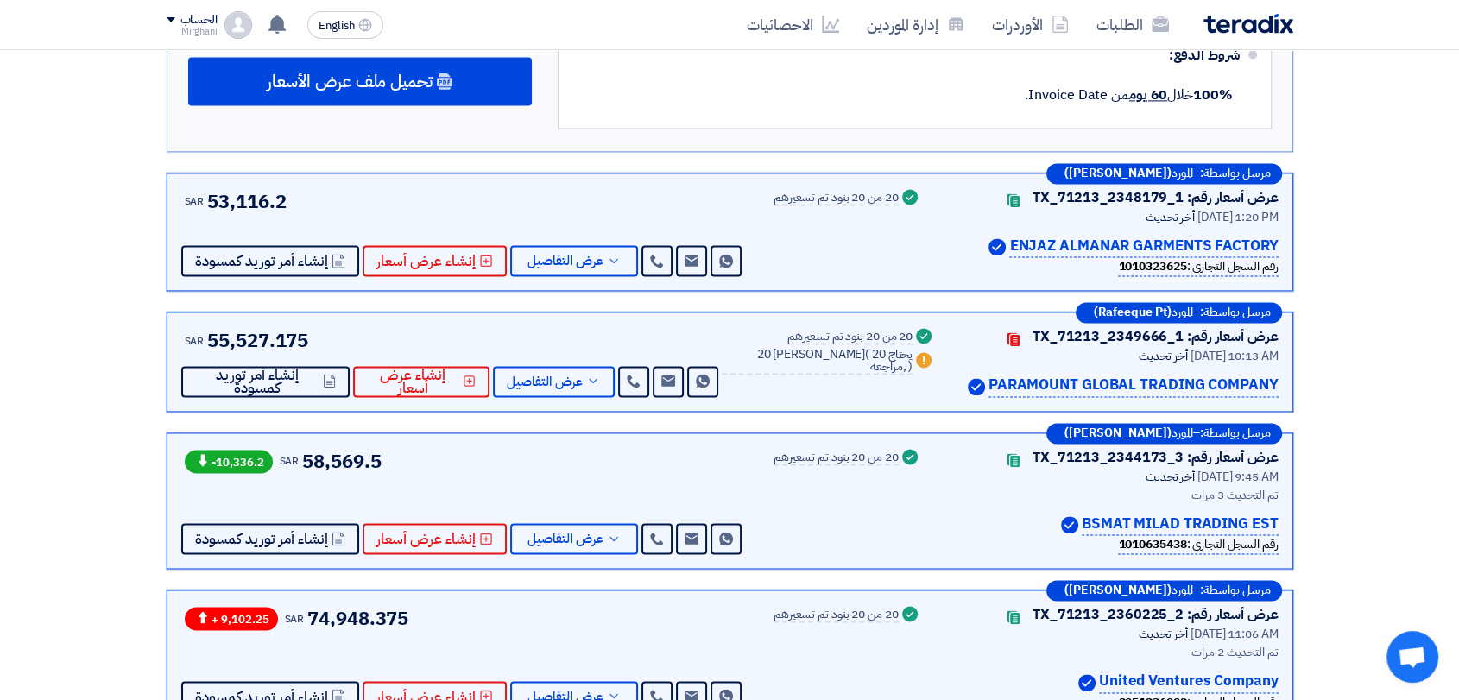
scroll to position [2494, 0]
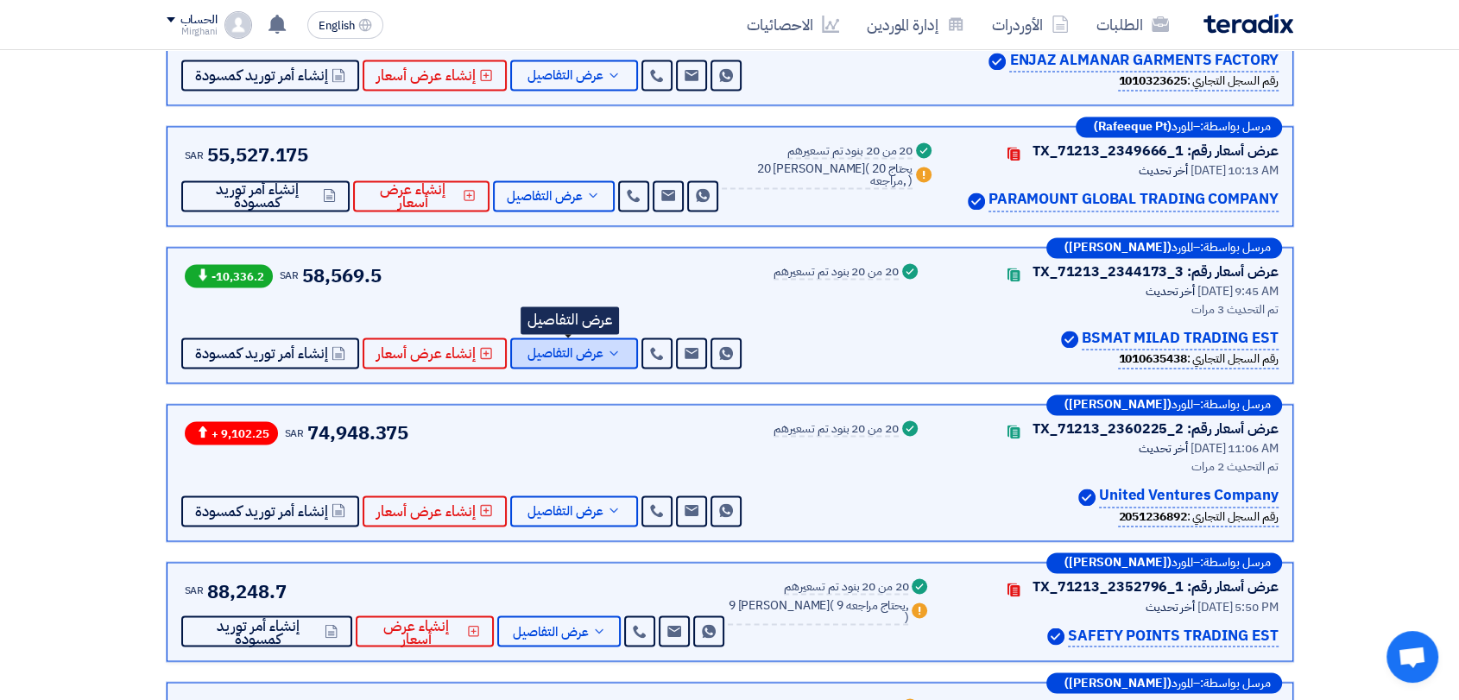
click at [576, 347] on span "عرض التفاصيل" at bounding box center [566, 353] width 76 height 13
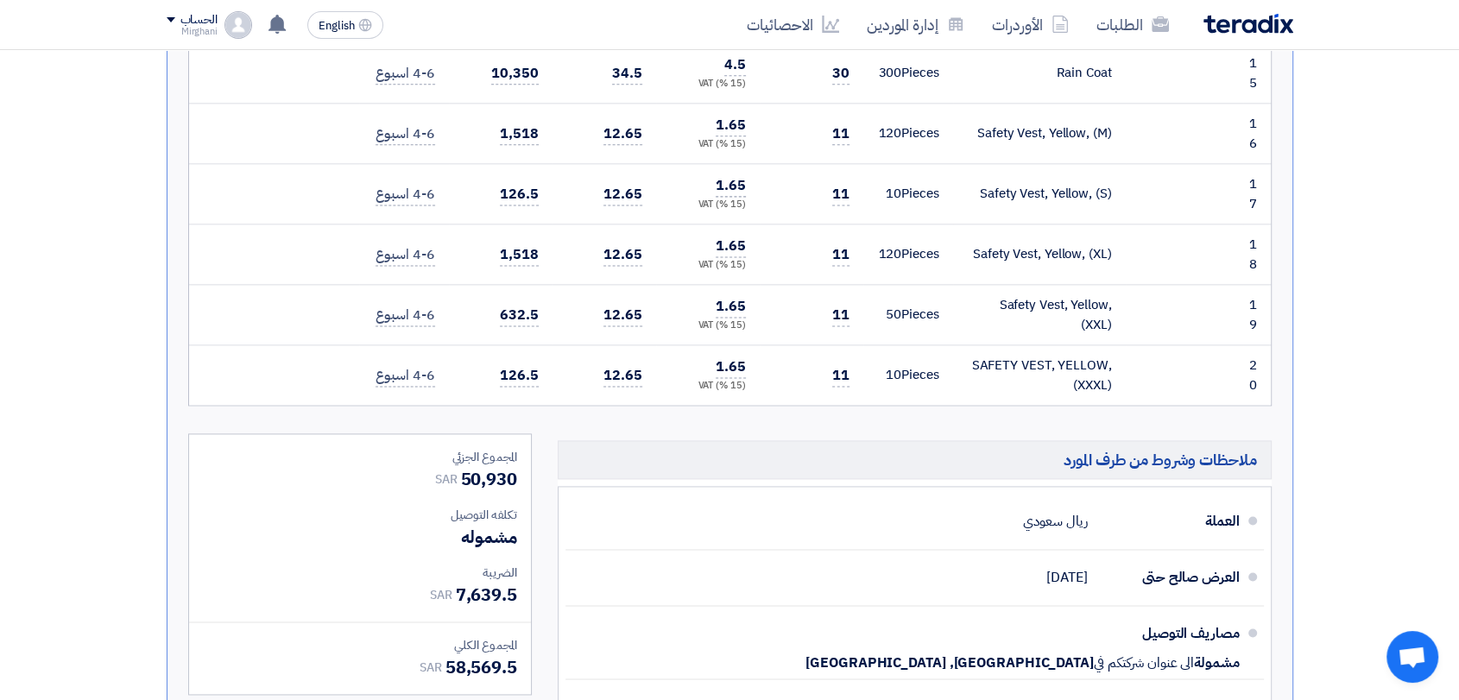
scroll to position [2833, 0]
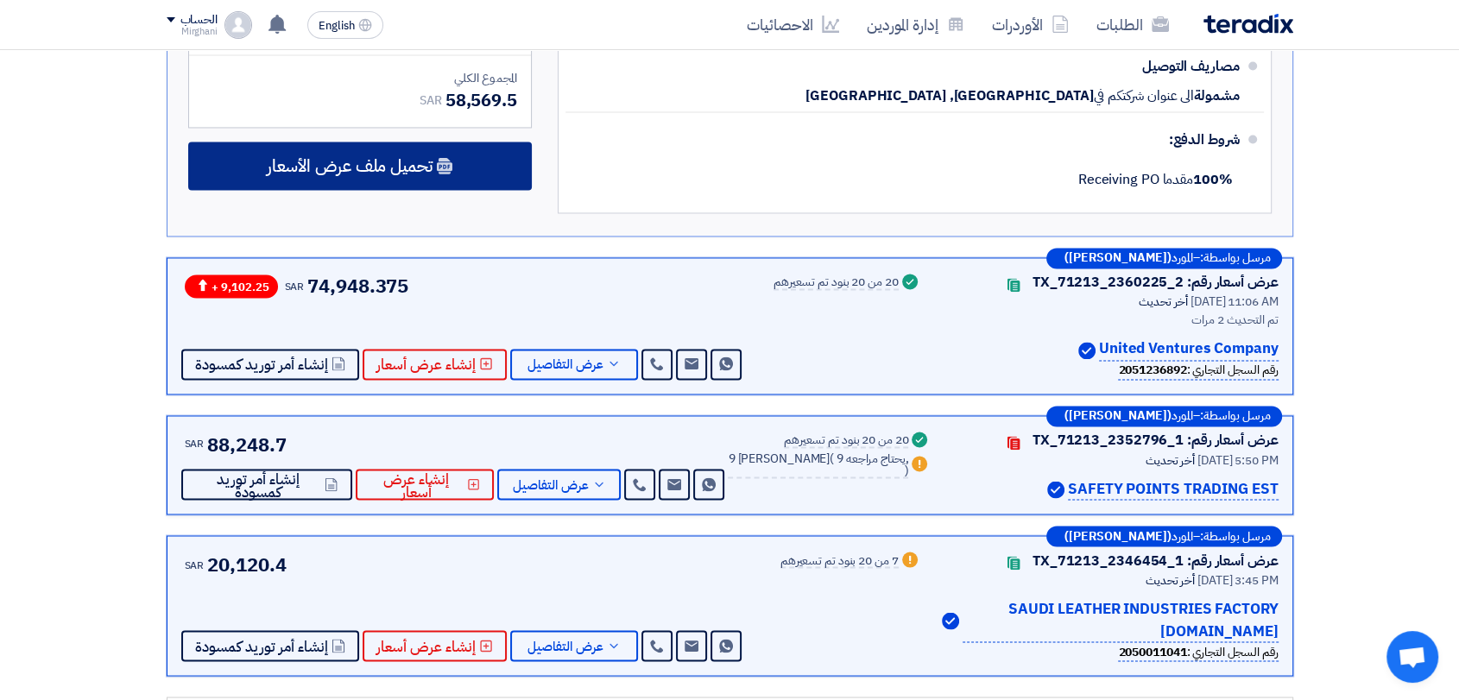
click at [497, 180] on div "تحميل ملف عرض الأسعار" at bounding box center [360, 166] width 344 height 48
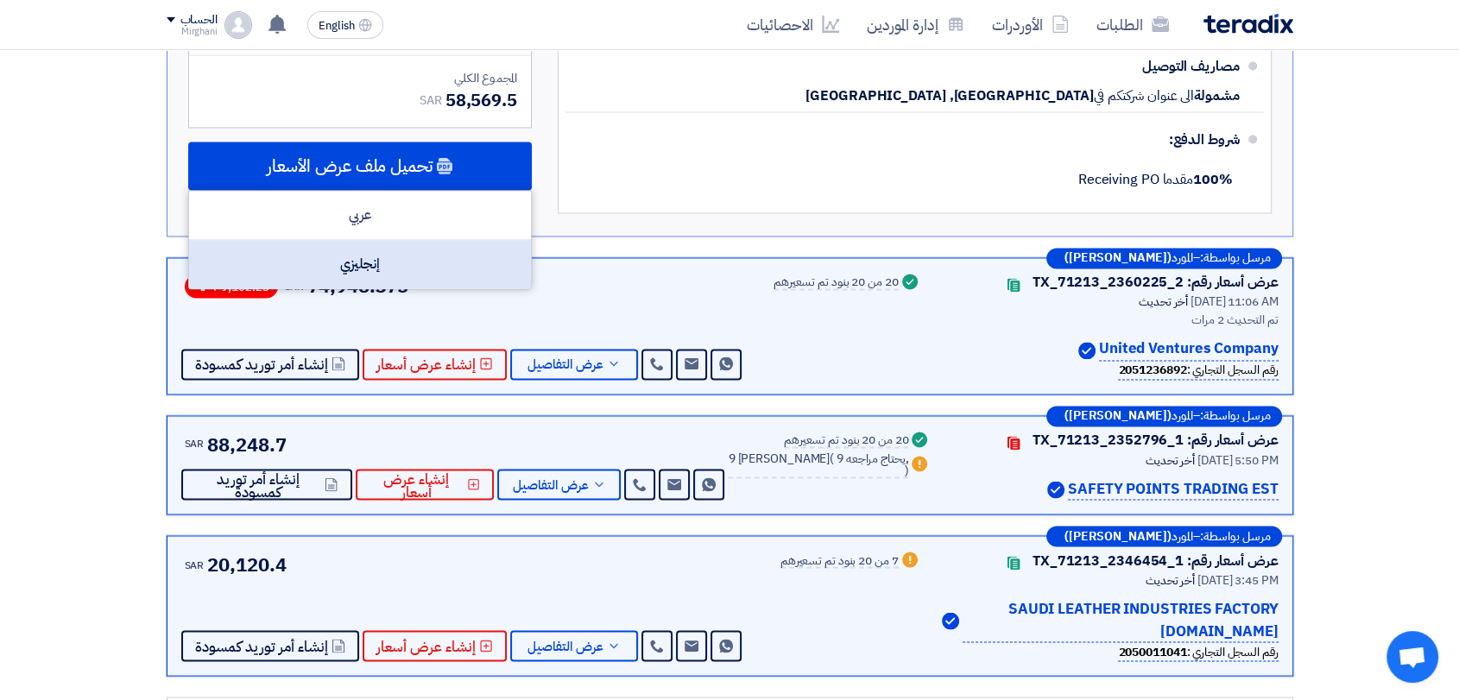
click at [482, 264] on div "إنجليزي" at bounding box center [360, 264] width 342 height 48
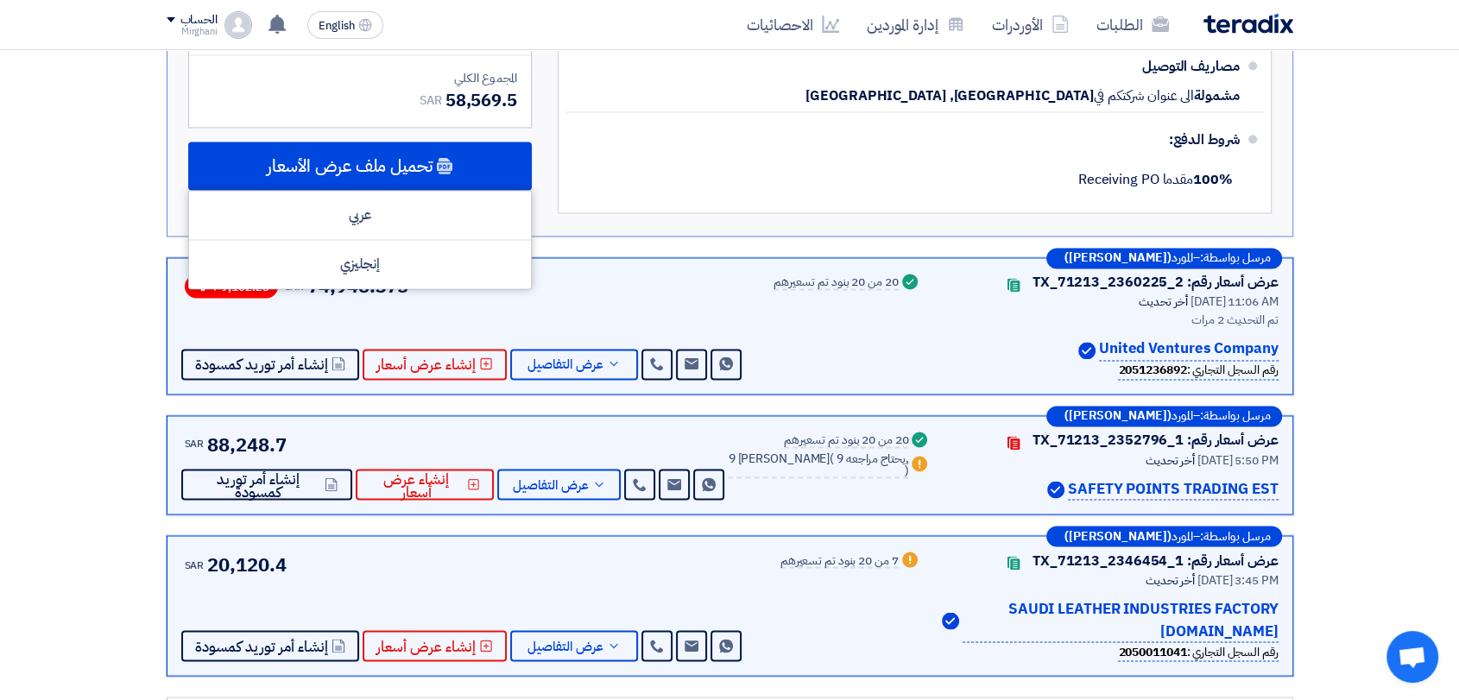
click at [594, 262] on div "مرسل بواسطة: – المورد (Rifad Abdul samad) عرض أسعار رقم: TX_71213_2360225_2 Con…" at bounding box center [730, 325] width 1127 height 137
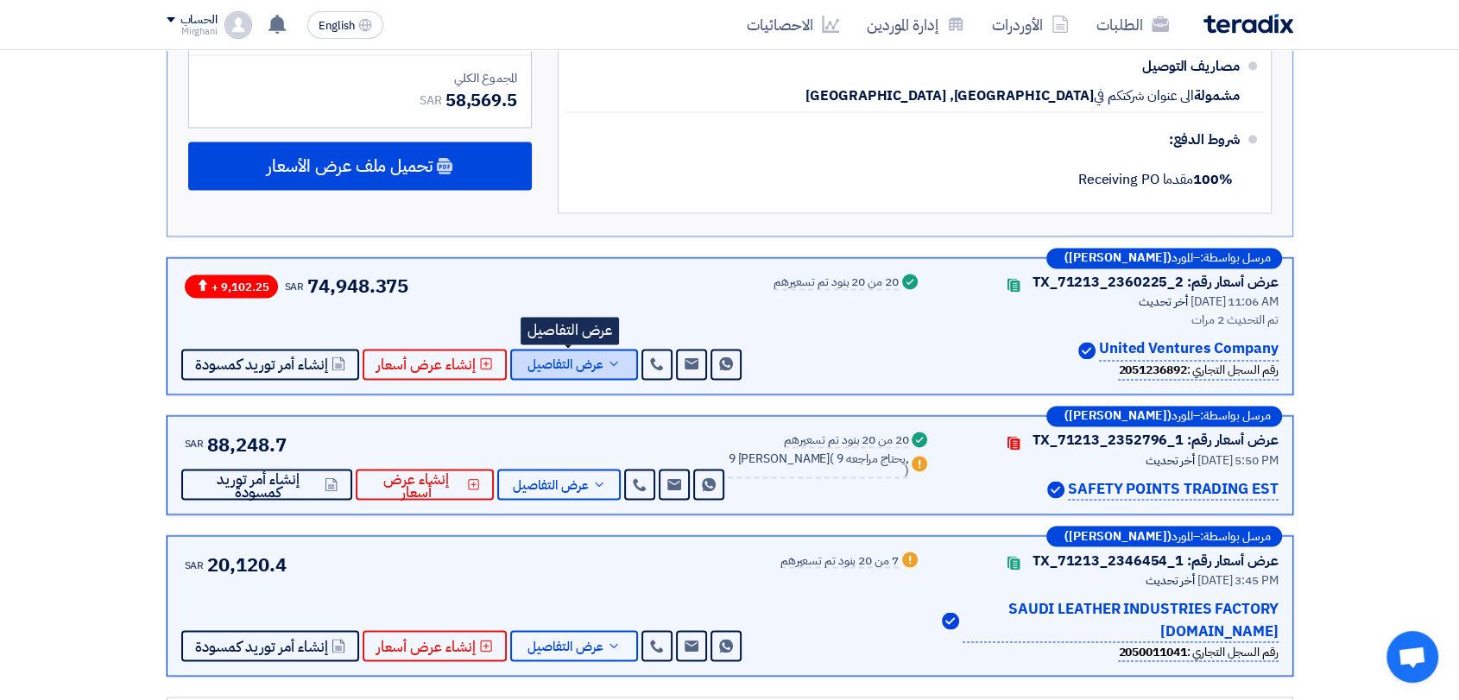
click at [579, 364] on span "عرض التفاصيل" at bounding box center [566, 364] width 76 height 13
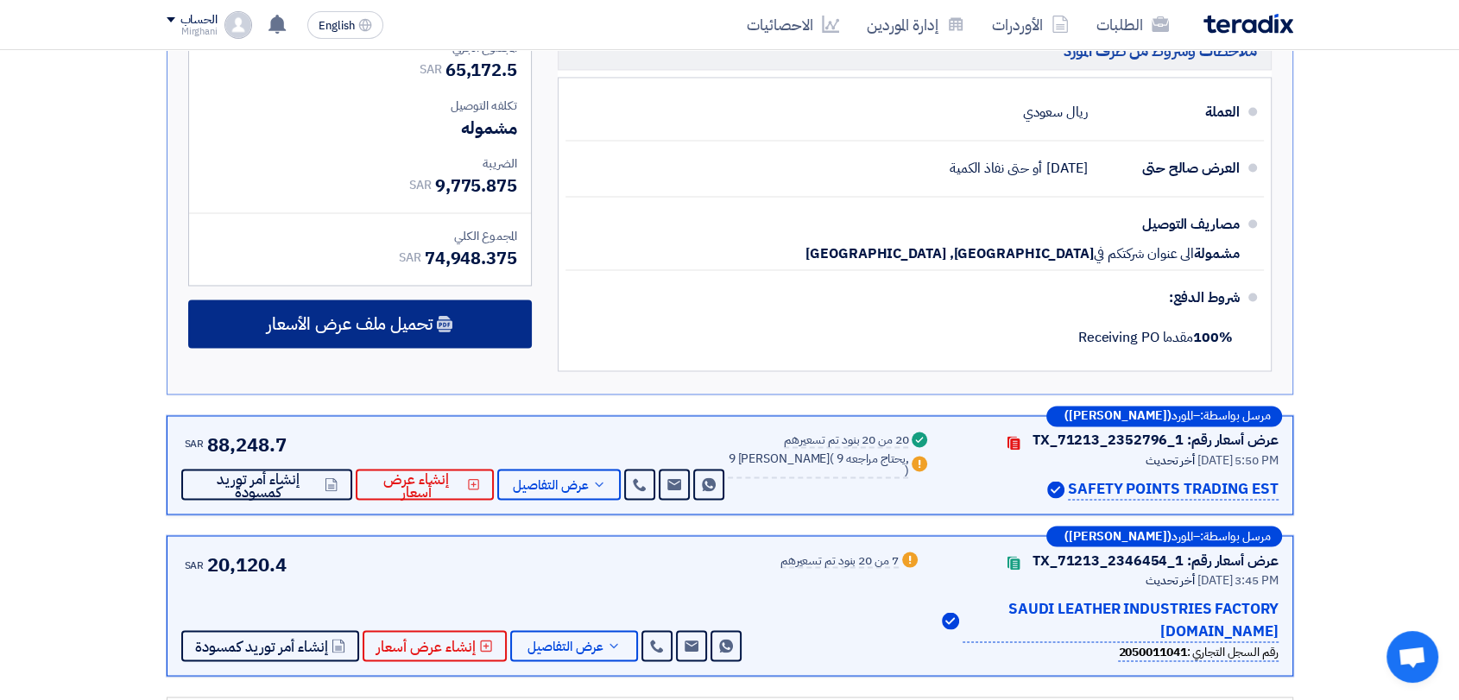
click at [495, 328] on div "تحميل ملف عرض الأسعار" at bounding box center [360, 324] width 344 height 48
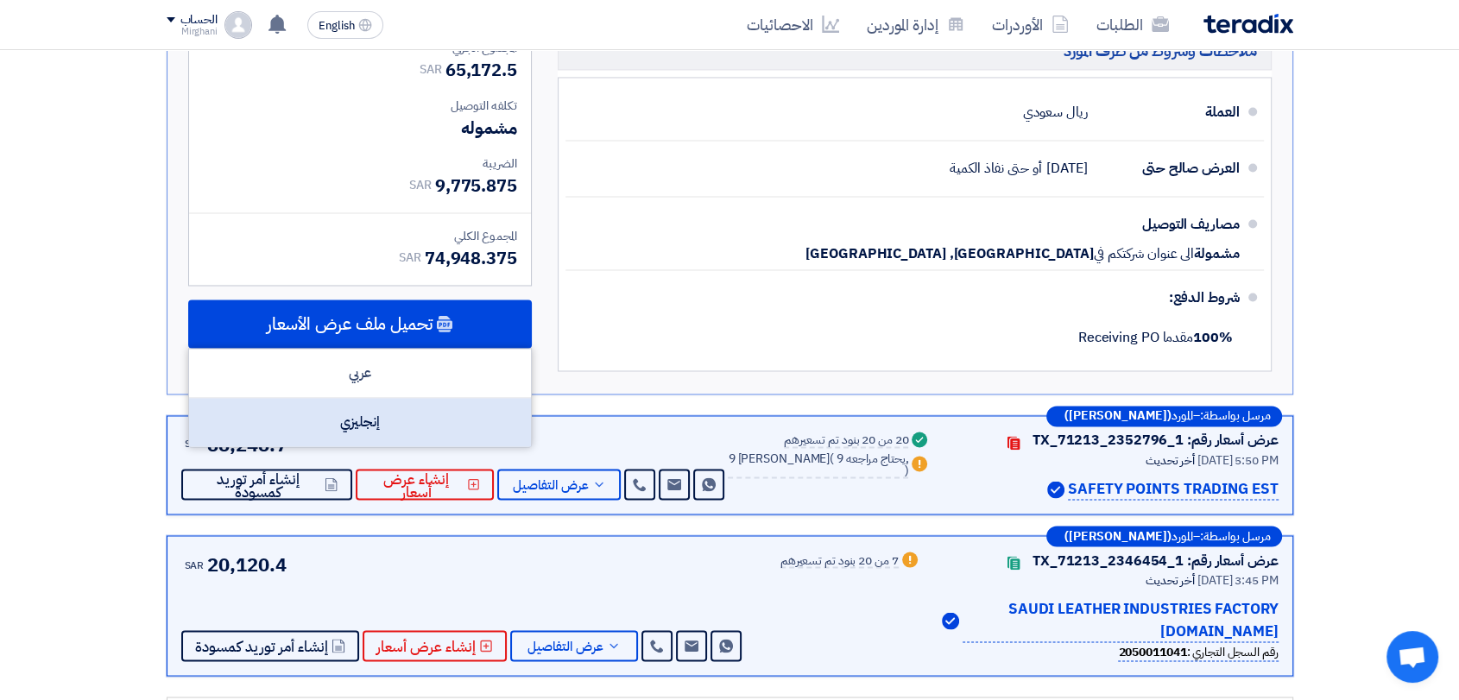
click at [467, 417] on div "إنجليزي" at bounding box center [360, 422] width 342 height 48
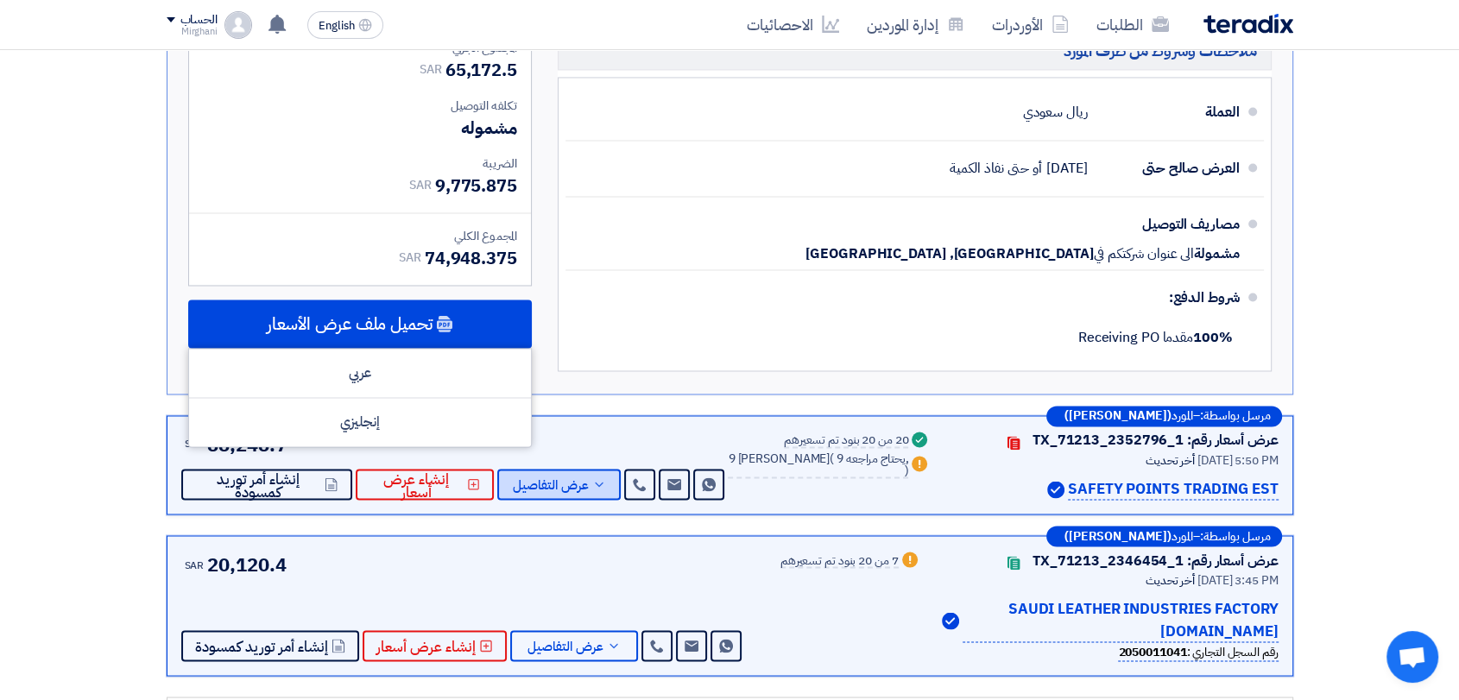
click at [573, 478] on span "عرض التفاصيل" at bounding box center [551, 484] width 76 height 13
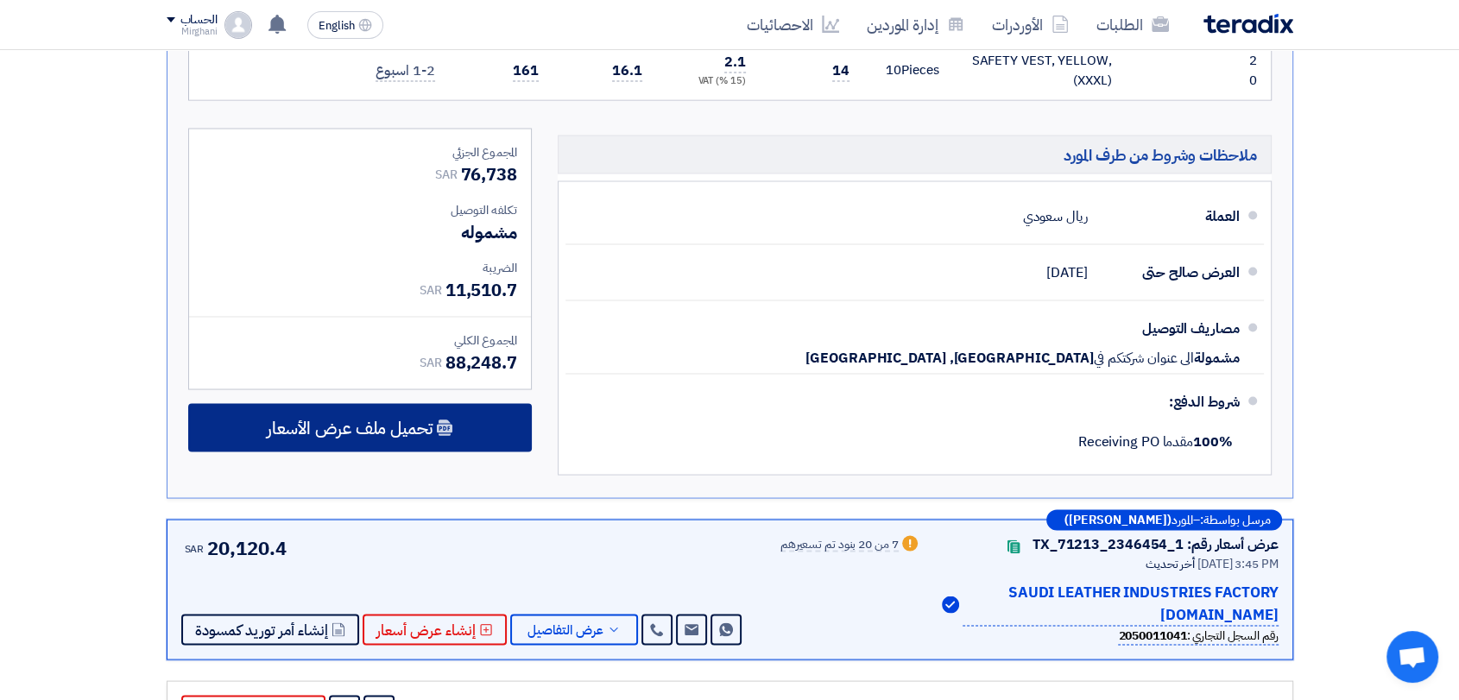
scroll to position [3505, 0]
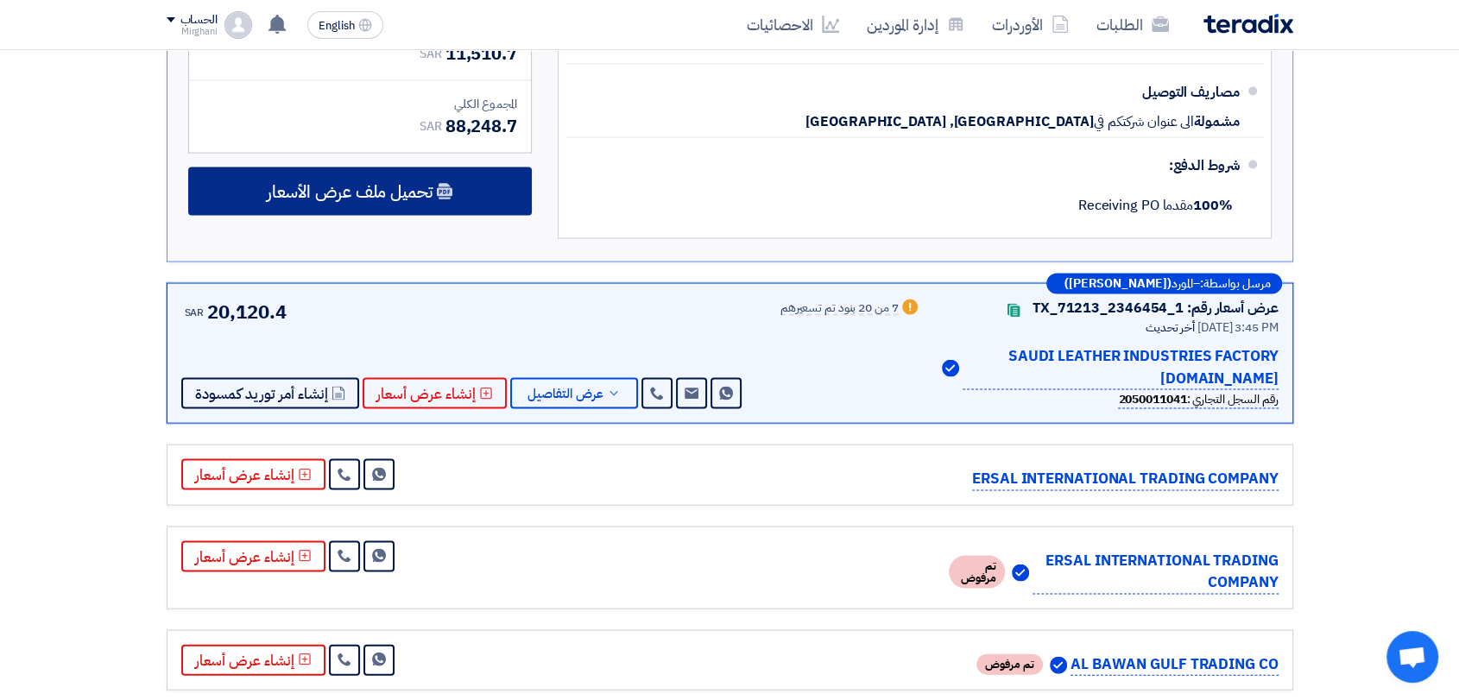
click at [451, 168] on div "تحميل ملف عرض الأسعار" at bounding box center [360, 192] width 344 height 48
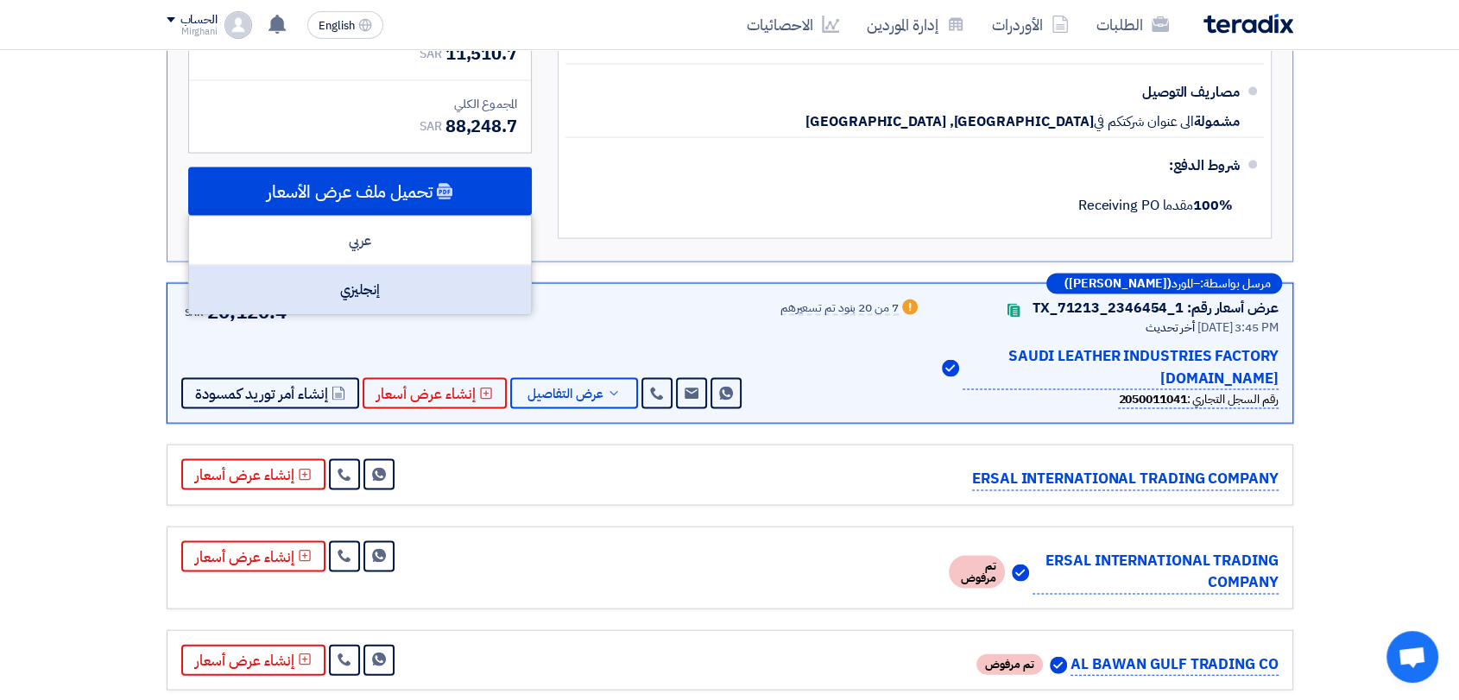
click at [442, 275] on div "إنجليزي" at bounding box center [360, 290] width 342 height 48
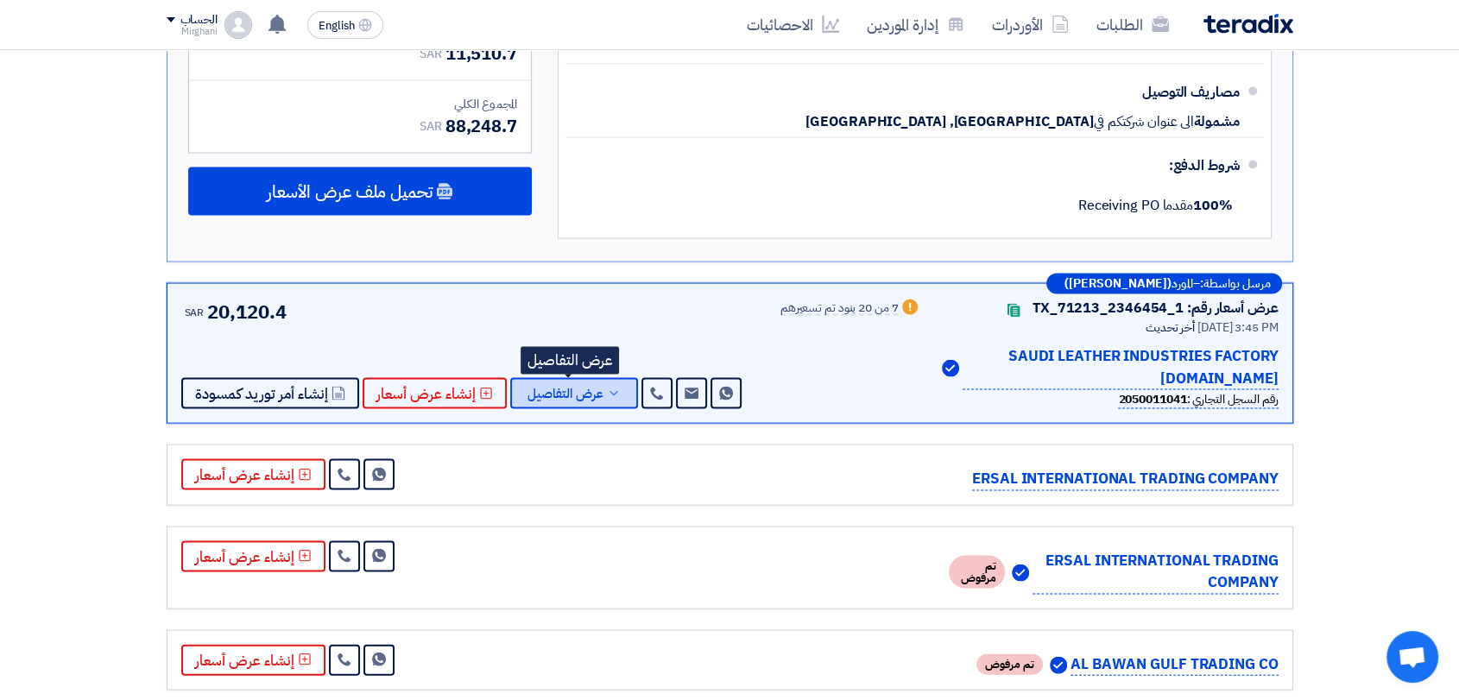
click at [563, 388] on span "عرض التفاصيل" at bounding box center [566, 394] width 76 height 13
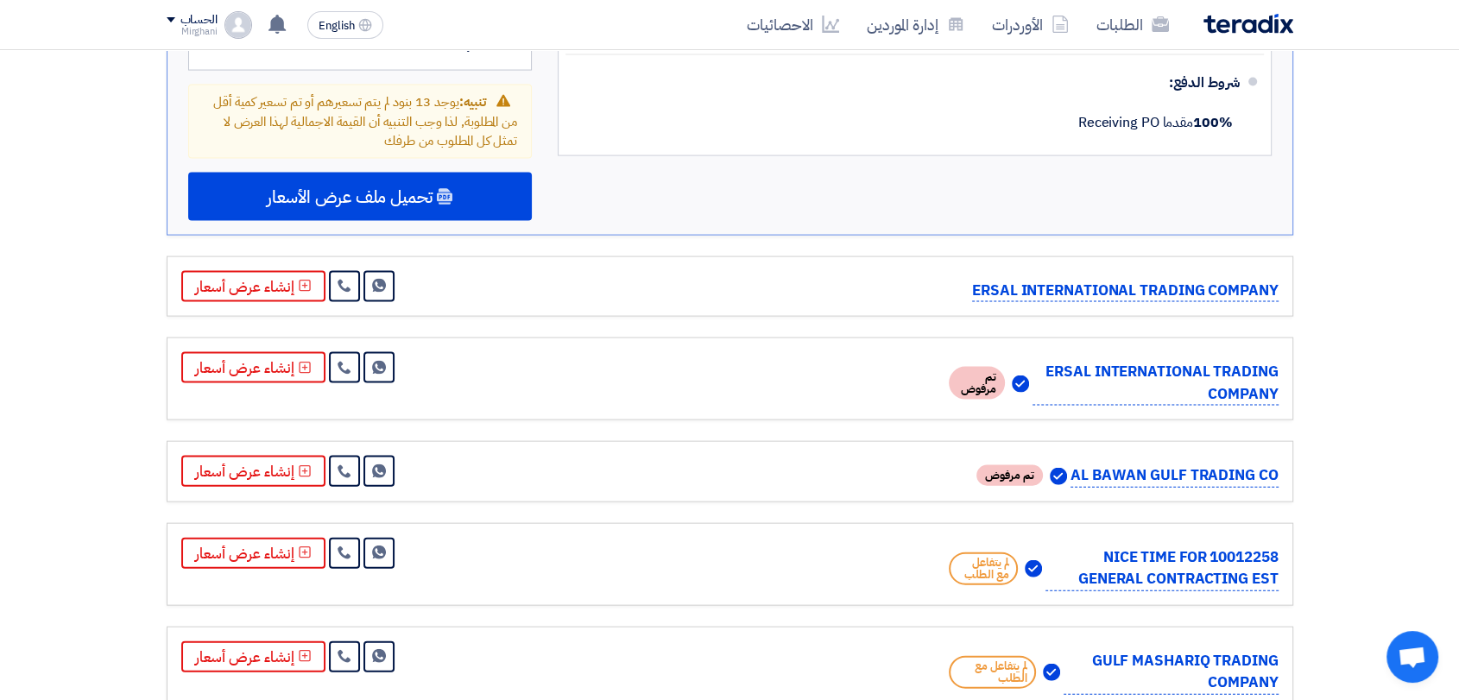
scroll to position [3601, 0]
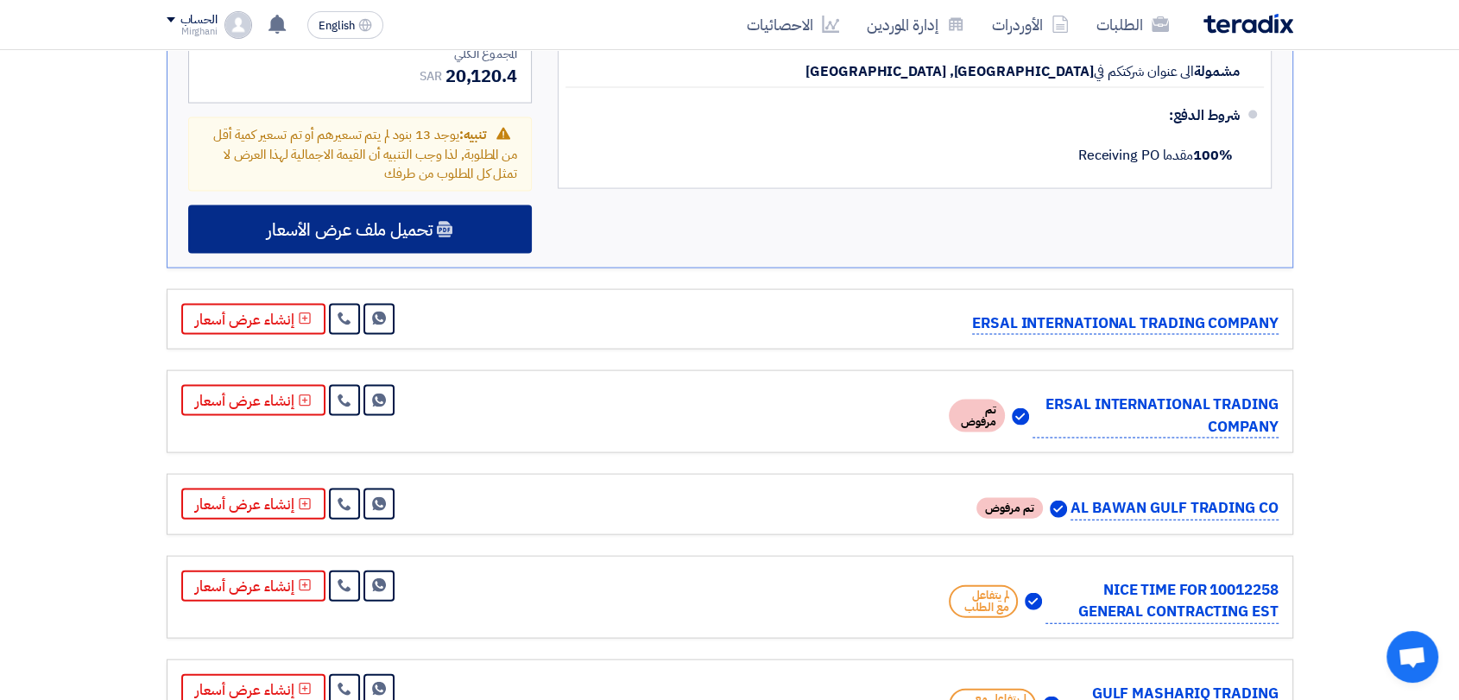
click at [474, 228] on div "تحميل ملف عرض الأسعار" at bounding box center [360, 230] width 344 height 48
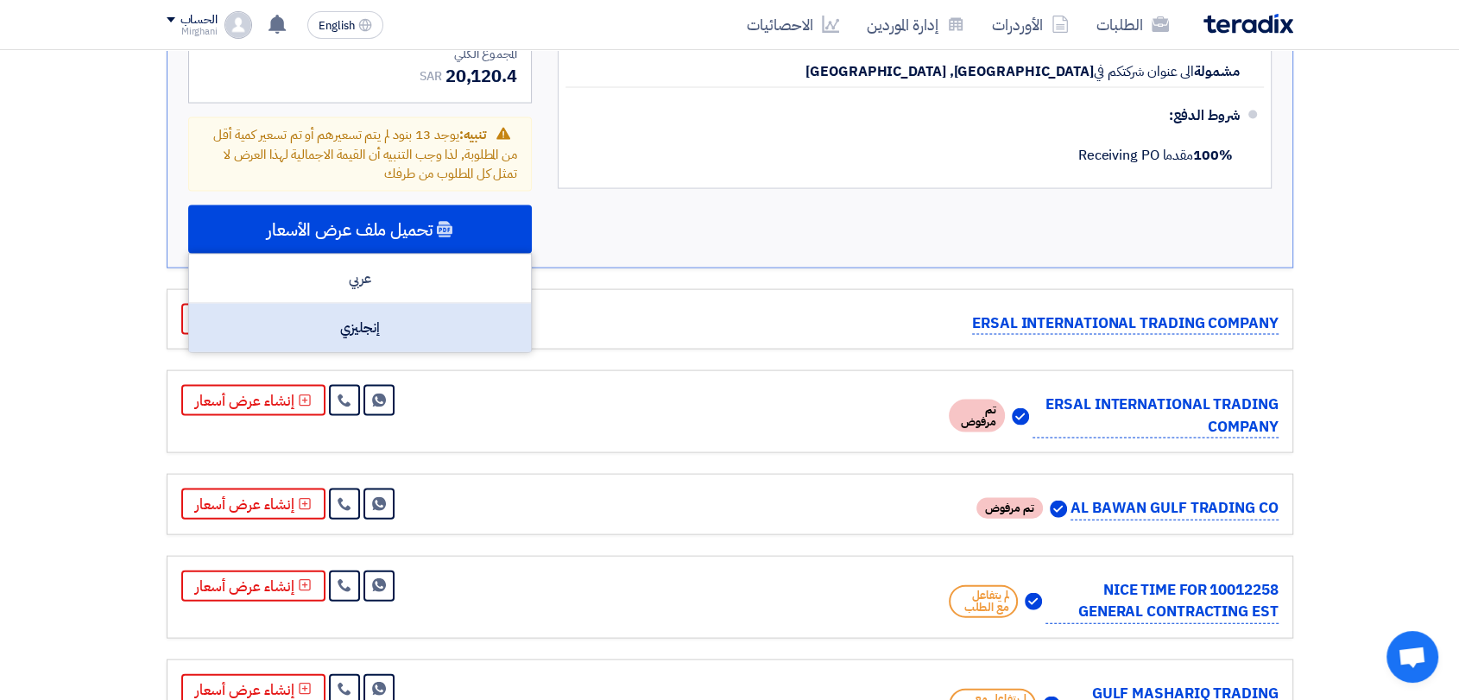
click at [446, 306] on div "إنجليزي" at bounding box center [360, 328] width 342 height 48
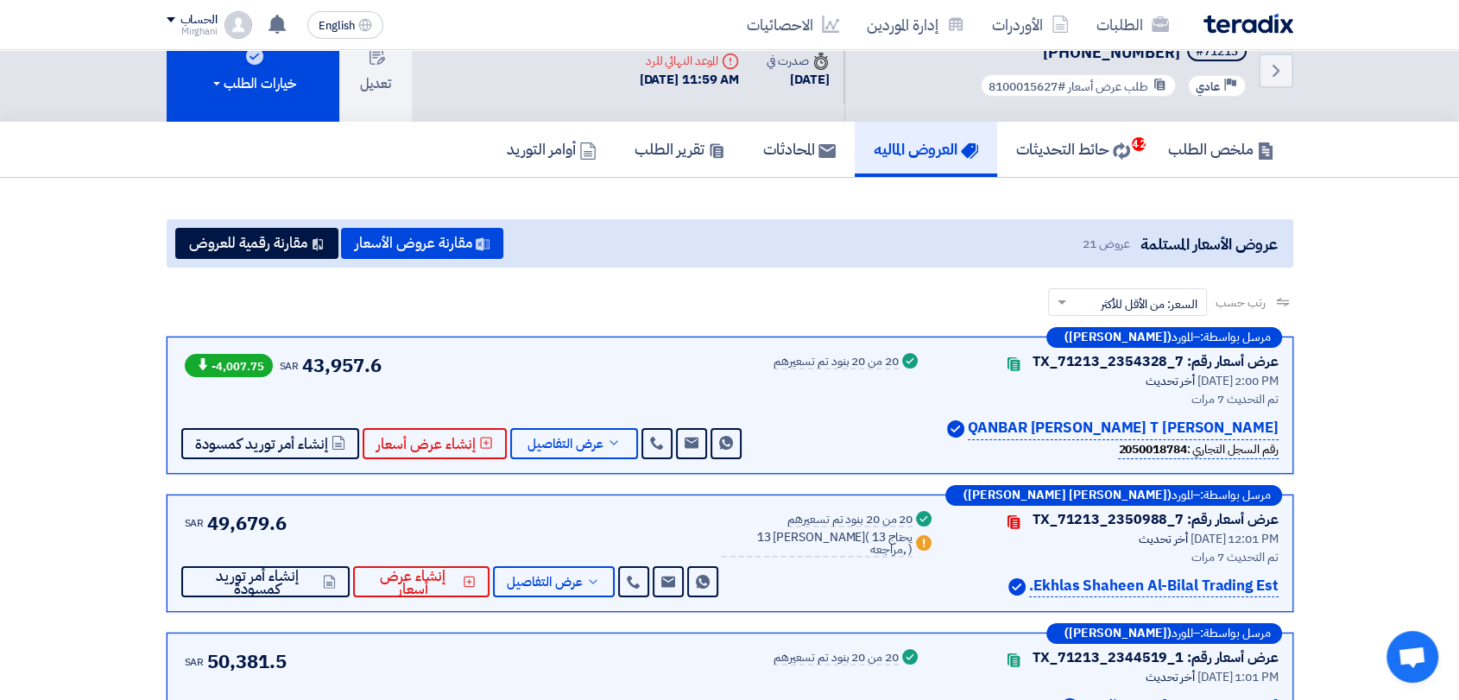
scroll to position [0, 0]
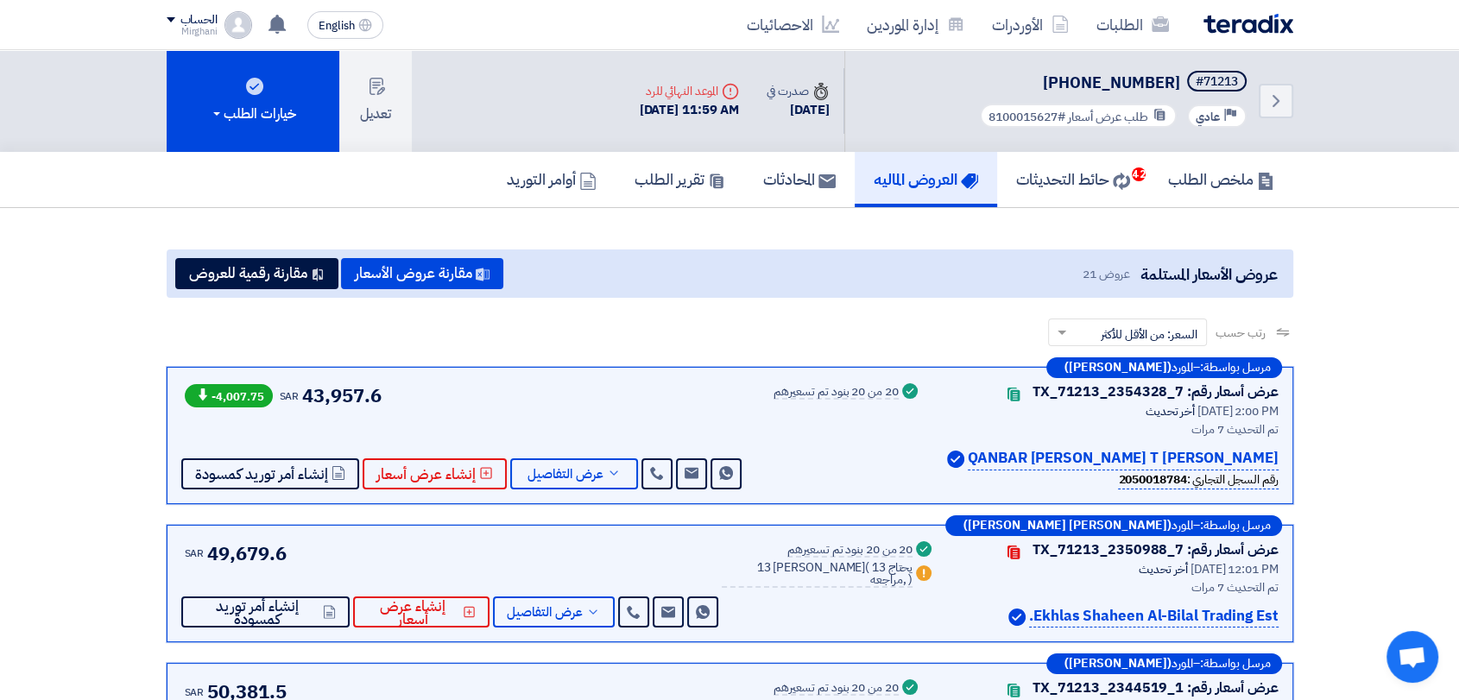
drag, startPoint x: 1085, startPoint y: 85, endPoint x: 1177, endPoint y: 77, distance: 92.7
click at [1178, 78] on h5 "#71213 4087-911-8100015627" at bounding box center [1114, 83] width 274 height 24
copy span "8100015627"
click at [566, 473] on span "عرض التفاصيل" at bounding box center [566, 474] width 76 height 13
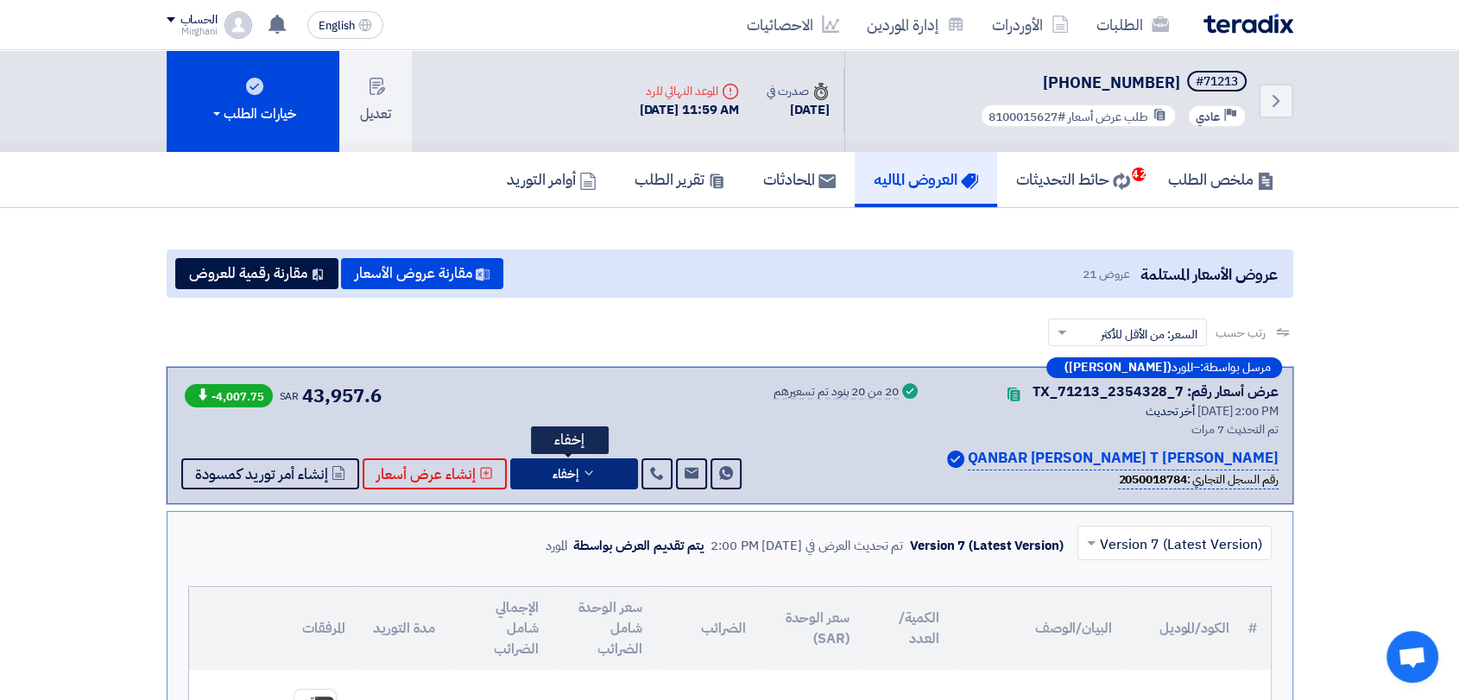
click at [589, 471] on icon at bounding box center [589, 473] width 14 height 14
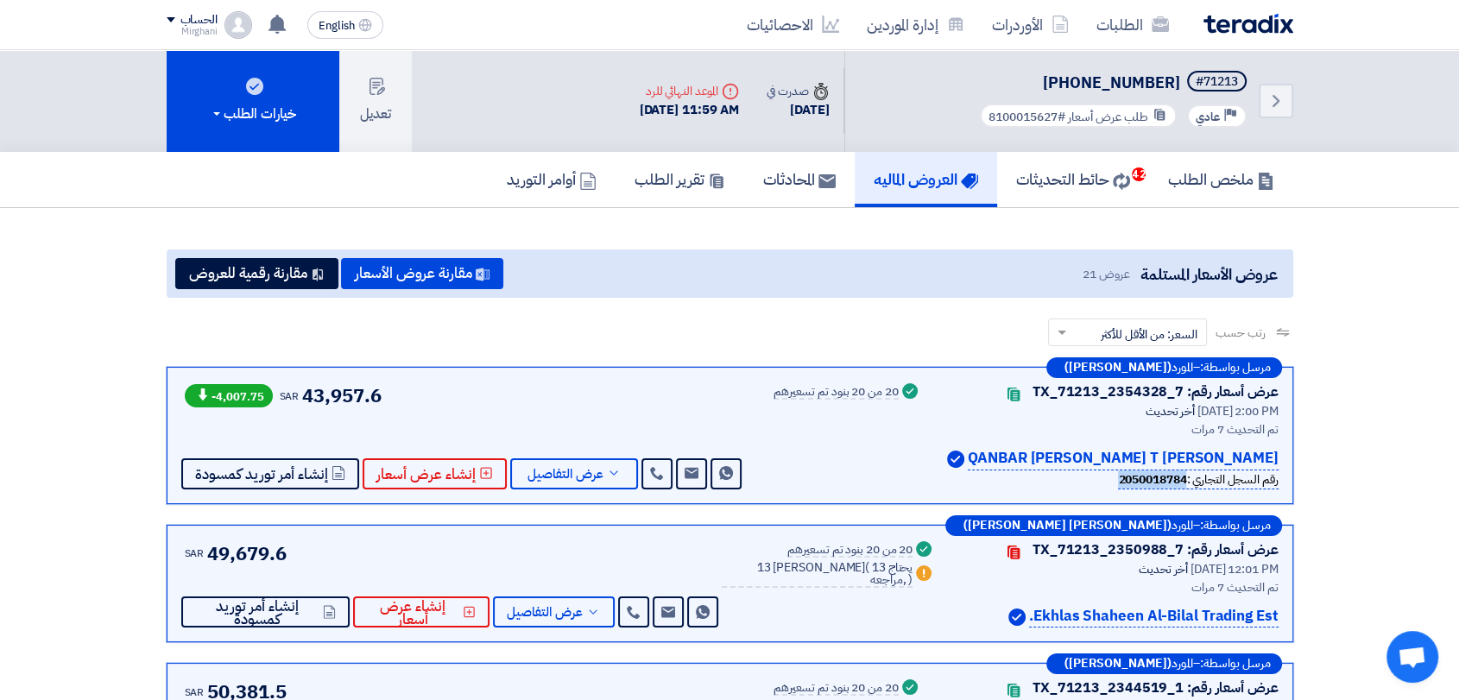
drag, startPoint x: 1100, startPoint y: 480, endPoint x: 1181, endPoint y: 484, distance: 81.2
click at [1181, 484] on div "رقم السجل التجاري : 2050018784" at bounding box center [1110, 480] width 337 height 19
copy b "2050018784"
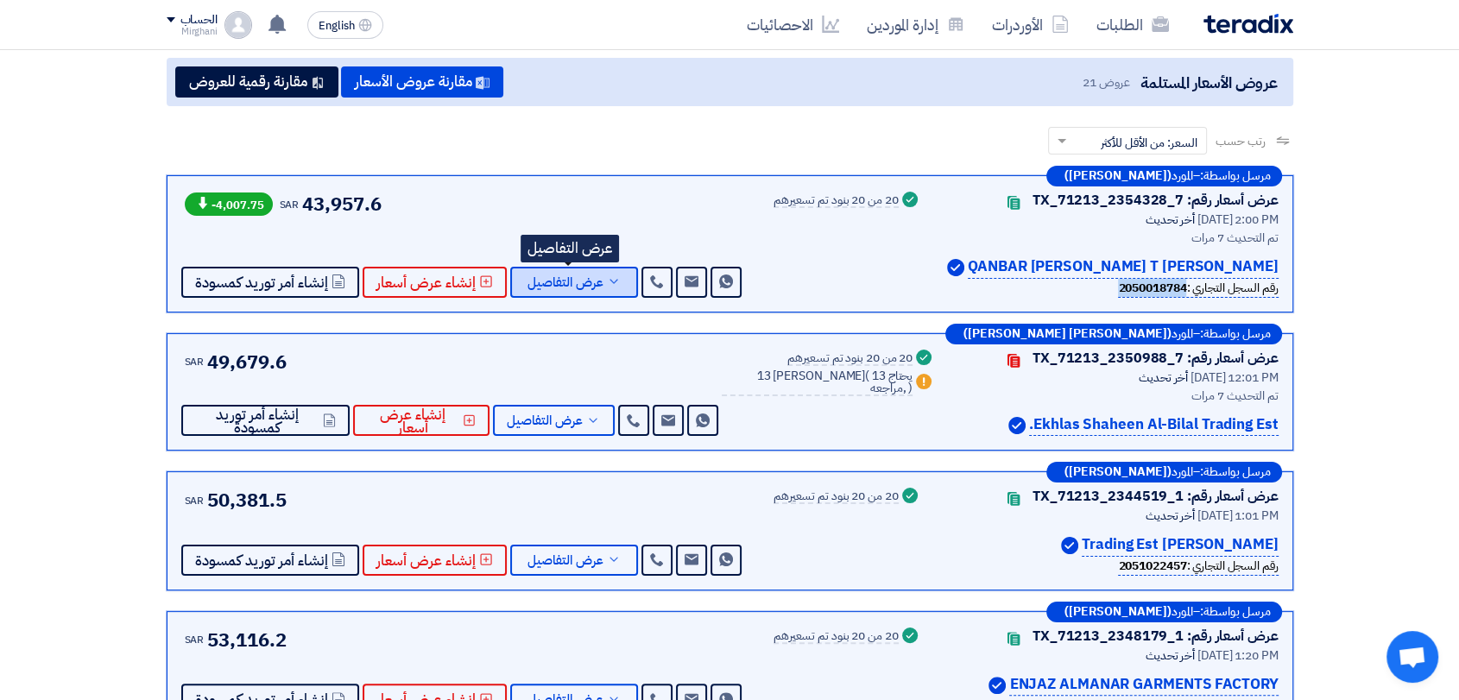
click at [571, 277] on span "عرض التفاصيل" at bounding box center [566, 282] width 76 height 13
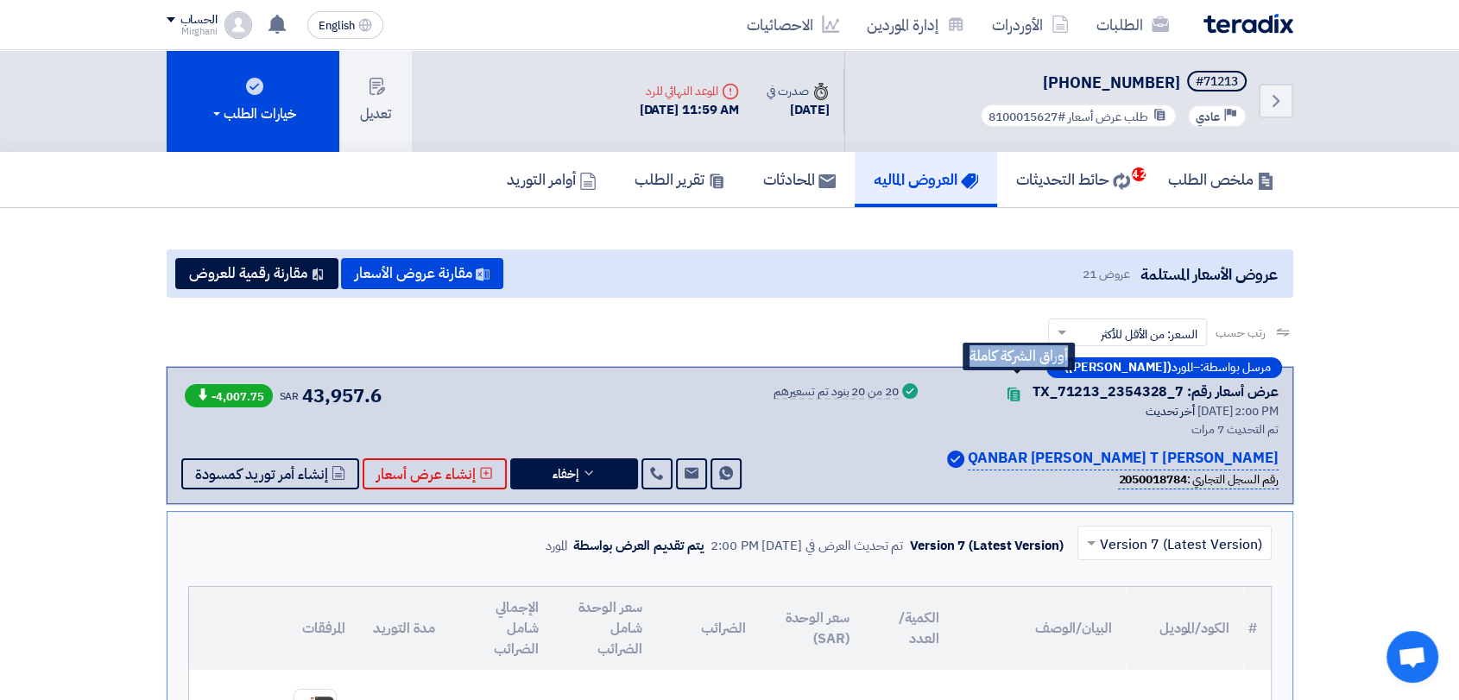
drag, startPoint x: 1037, startPoint y: 392, endPoint x: 1029, endPoint y: 401, distance: 11.6
click at [1028, 402] on span "Contacts" at bounding box center [1014, 391] width 38 height 35
click at [1033, 401] on span "Contacts" at bounding box center [1014, 391] width 38 height 35
drag, startPoint x: 1039, startPoint y: 389, endPoint x: 1186, endPoint y: 386, distance: 147.7
click at [1186, 386] on div "عرض أسعار رقم: TX_71213_2354328_7" at bounding box center [1156, 392] width 246 height 21
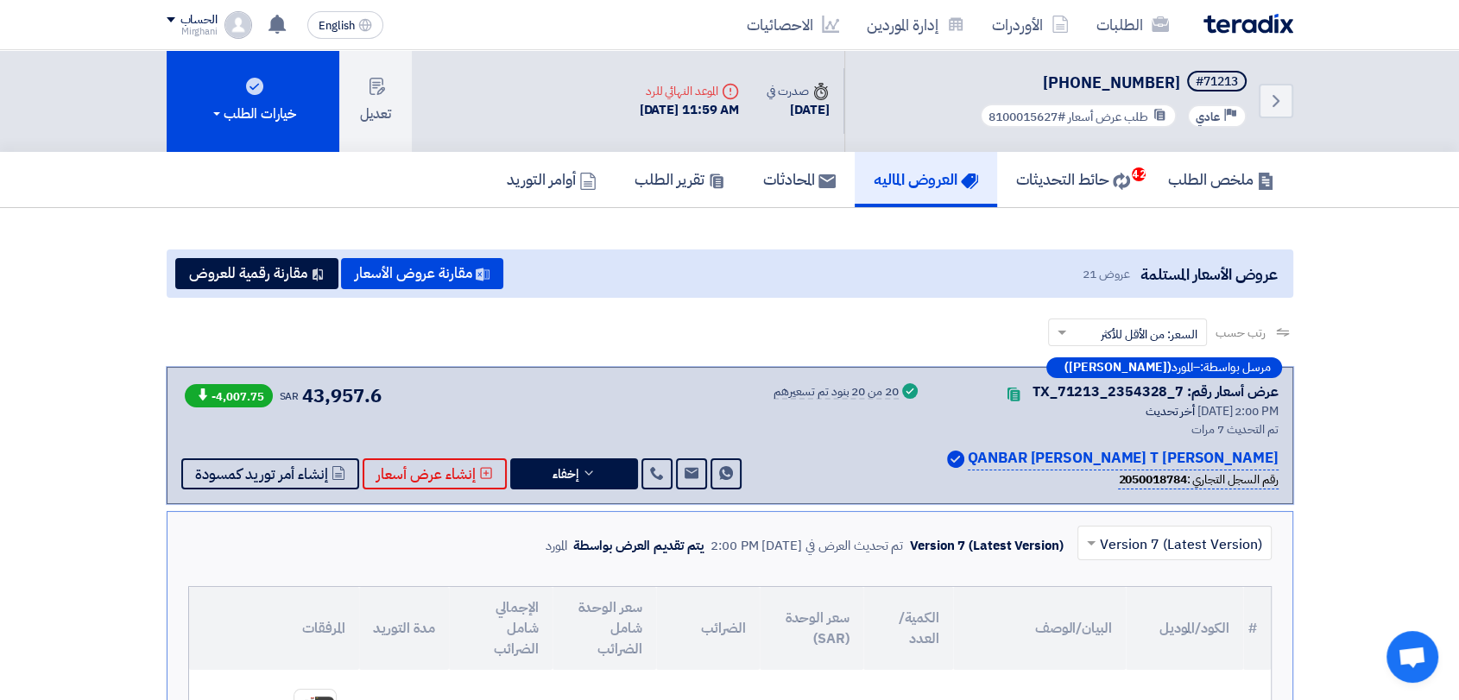
copy div "TX_71213_2354328_7"
click at [554, 478] on span "إخفاء" at bounding box center [566, 474] width 26 height 13
